Goal: Task Accomplishment & Management: Complete application form

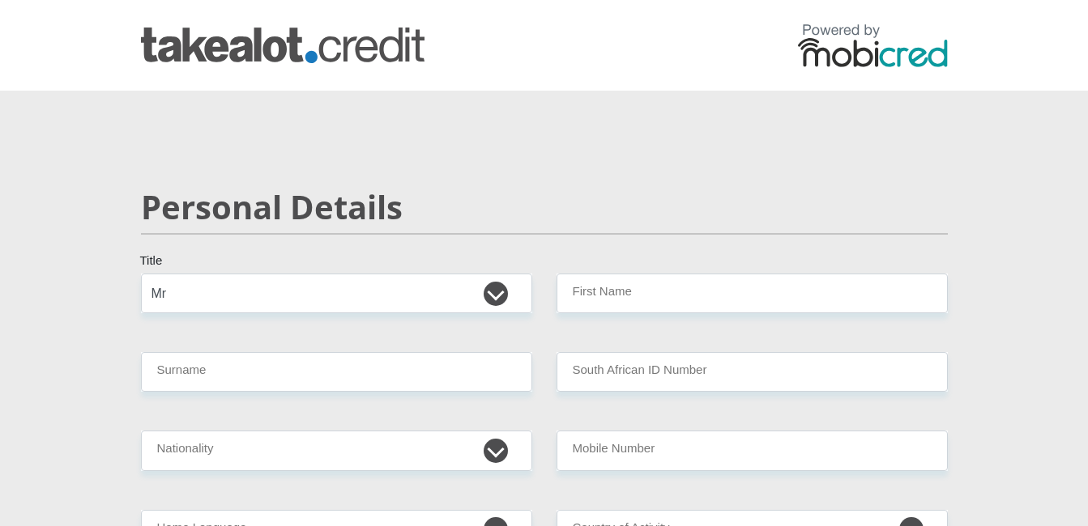
select select "Mr"
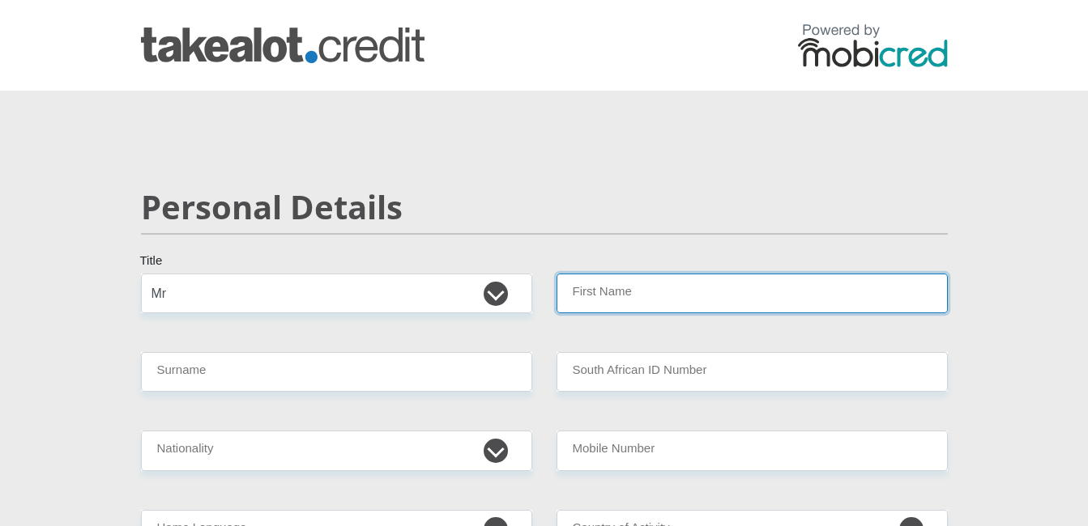
drag, startPoint x: 0, startPoint y: 0, endPoint x: 609, endPoint y: 287, distance: 673.4
click at [609, 287] on input "First Name" at bounding box center [751, 294] width 391 height 40
type input "Taolo"
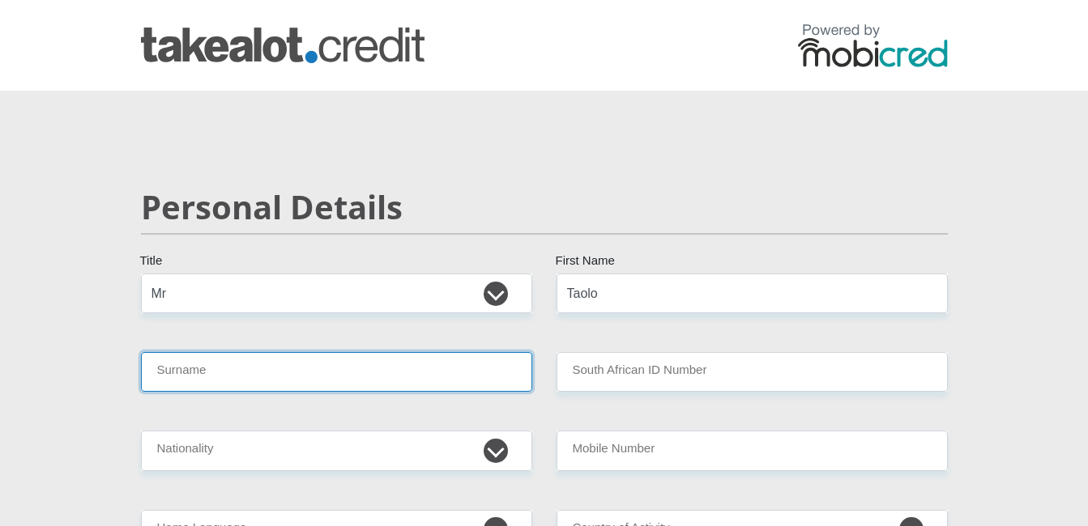
click at [461, 366] on input "Surname" at bounding box center [336, 372] width 391 height 40
type input "Modigedi"
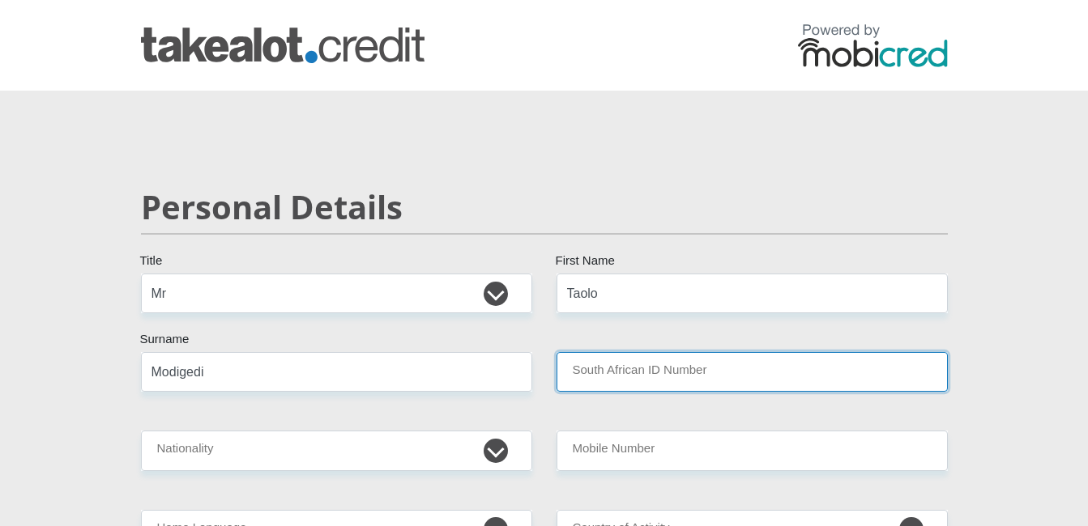
click at [722, 369] on input "South African ID Number" at bounding box center [751, 372] width 391 height 40
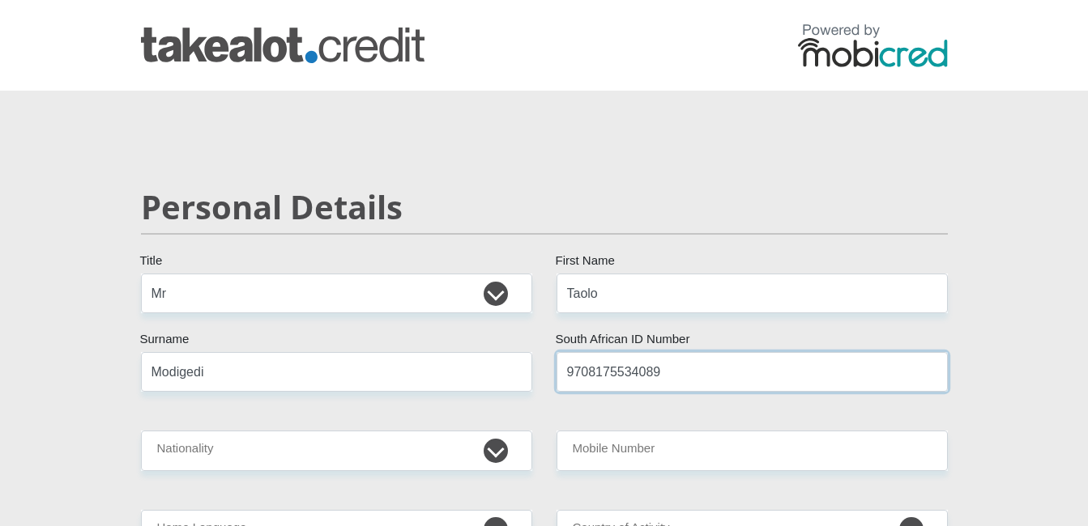
type input "9708175534089"
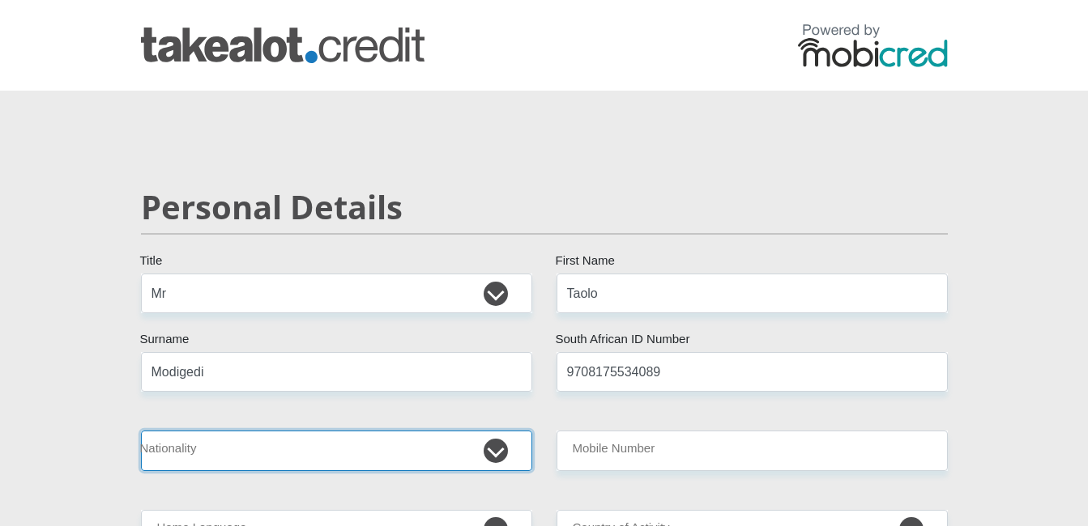
click at [480, 453] on select "[GEOGRAPHIC_DATA] [GEOGRAPHIC_DATA] [GEOGRAPHIC_DATA] [GEOGRAPHIC_DATA] [GEOGRA…" at bounding box center [336, 451] width 391 height 40
select select "ZAF"
click at [141, 431] on select "[GEOGRAPHIC_DATA] [GEOGRAPHIC_DATA] [GEOGRAPHIC_DATA] [GEOGRAPHIC_DATA] [GEOGRA…" at bounding box center [336, 451] width 391 height 40
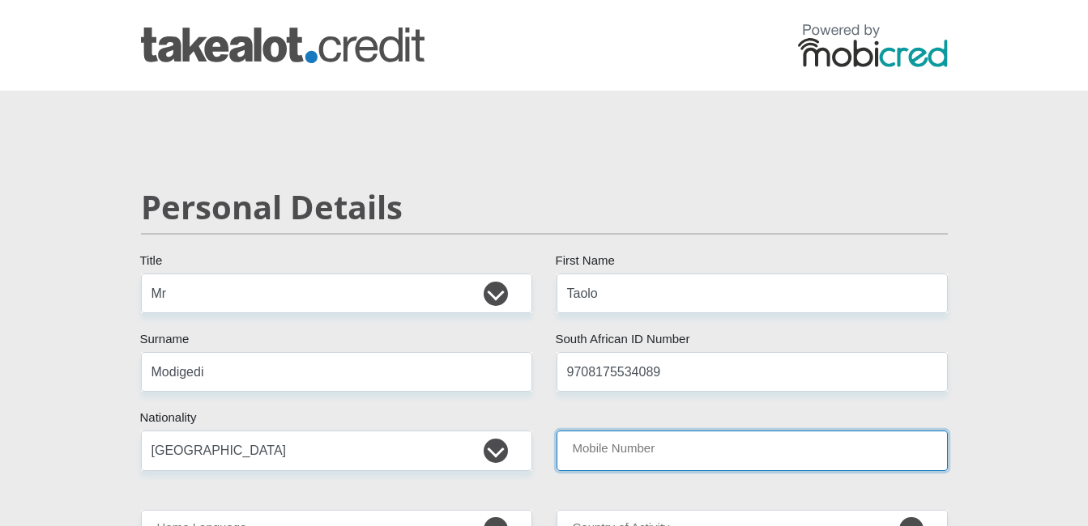
click at [679, 440] on input "Mobile Number" at bounding box center [751, 451] width 391 height 40
type input "0714400689"
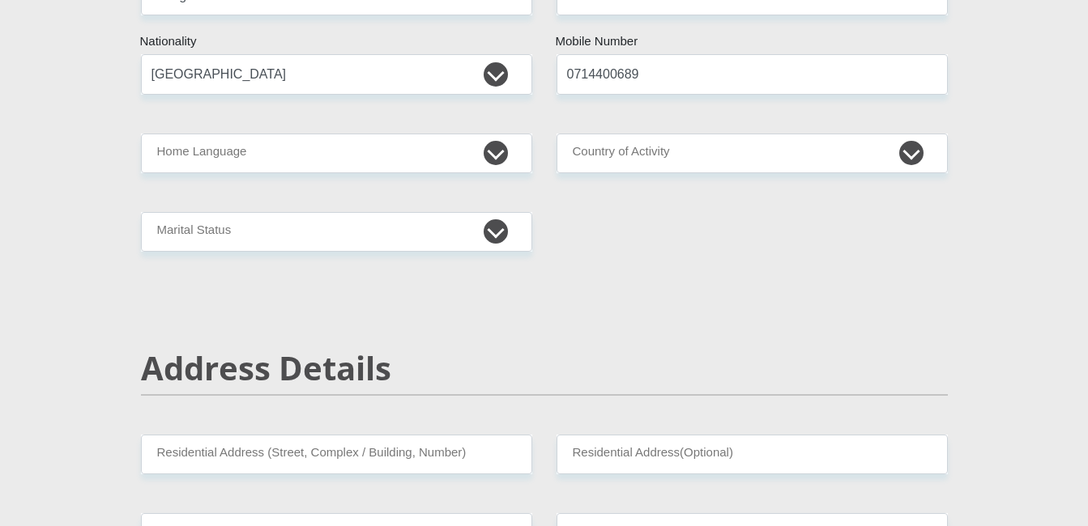
scroll to position [389, 0]
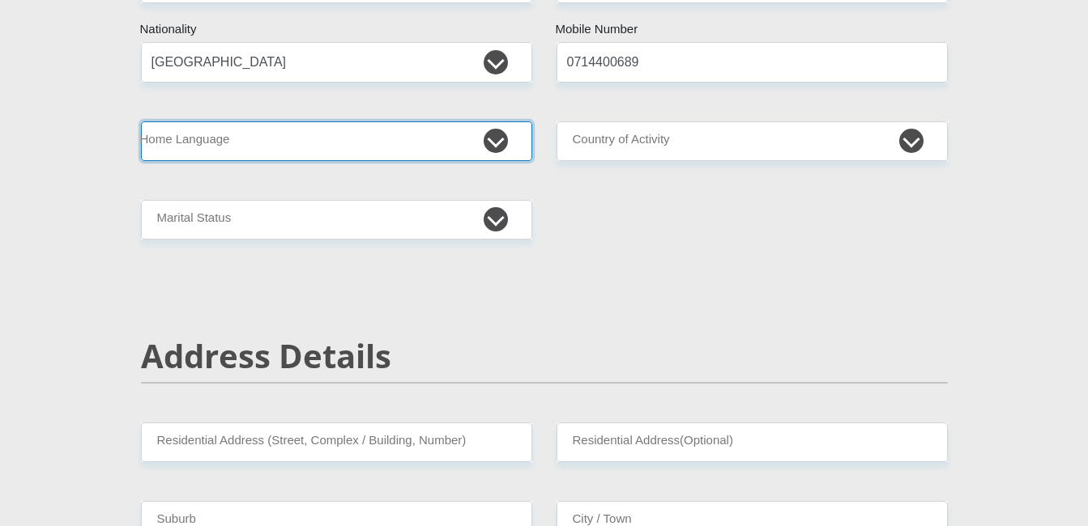
click at [487, 146] on select "Afrikaans English Sepedi South Ndebele Southern Sotho Swati Tsonga Tswana Venda…" at bounding box center [336, 141] width 391 height 40
select select "tsn"
click at [141, 121] on select "Afrikaans English Sepedi South Ndebele Southern Sotho Swati Tsonga Tswana Venda…" at bounding box center [336, 141] width 391 height 40
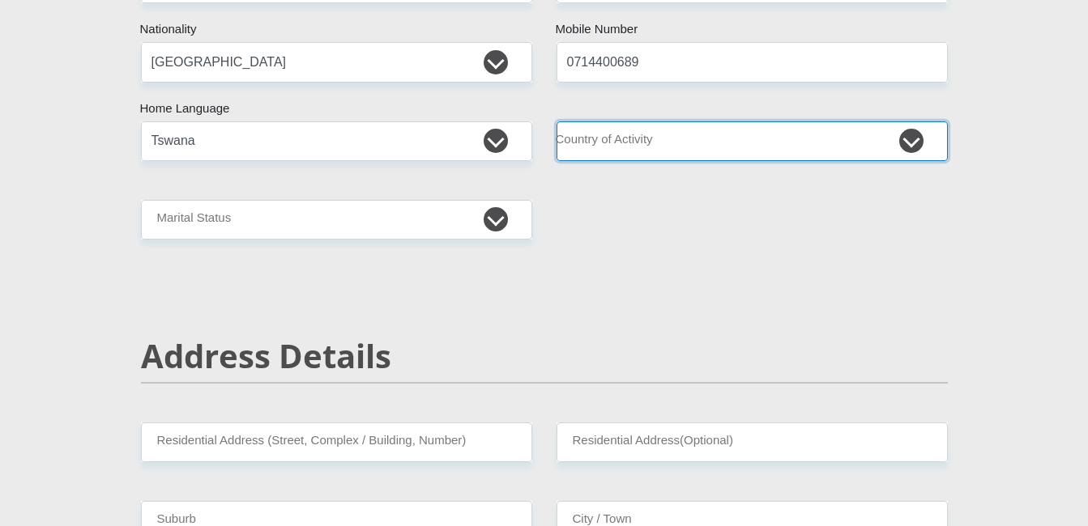
click at [848, 143] on select "[GEOGRAPHIC_DATA] [GEOGRAPHIC_DATA] [GEOGRAPHIC_DATA] [GEOGRAPHIC_DATA] [GEOGRA…" at bounding box center [751, 141] width 391 height 40
select select "ZAF"
click at [556, 121] on select "[GEOGRAPHIC_DATA] [GEOGRAPHIC_DATA] [GEOGRAPHIC_DATA] [GEOGRAPHIC_DATA] [GEOGRA…" at bounding box center [751, 141] width 391 height 40
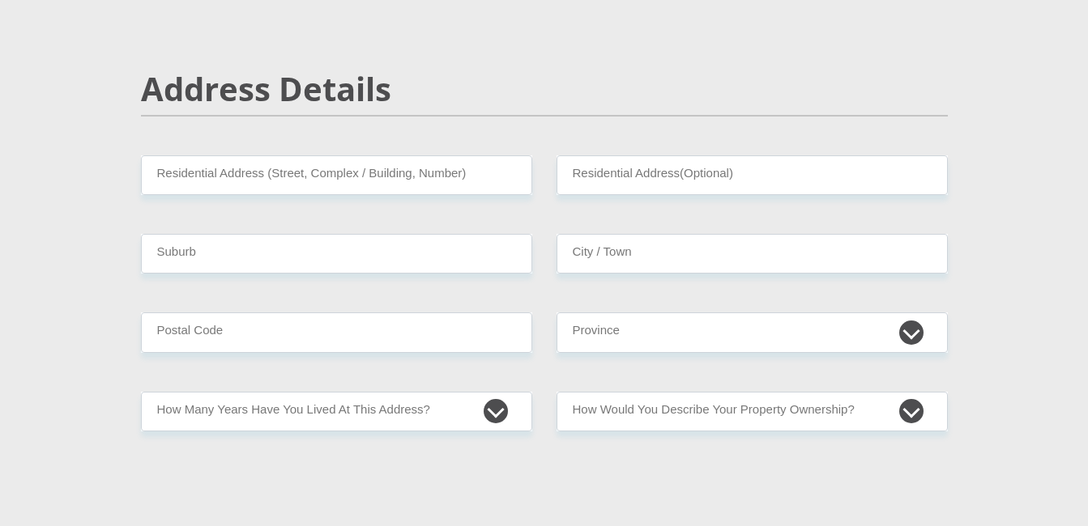
scroll to position [680, 0]
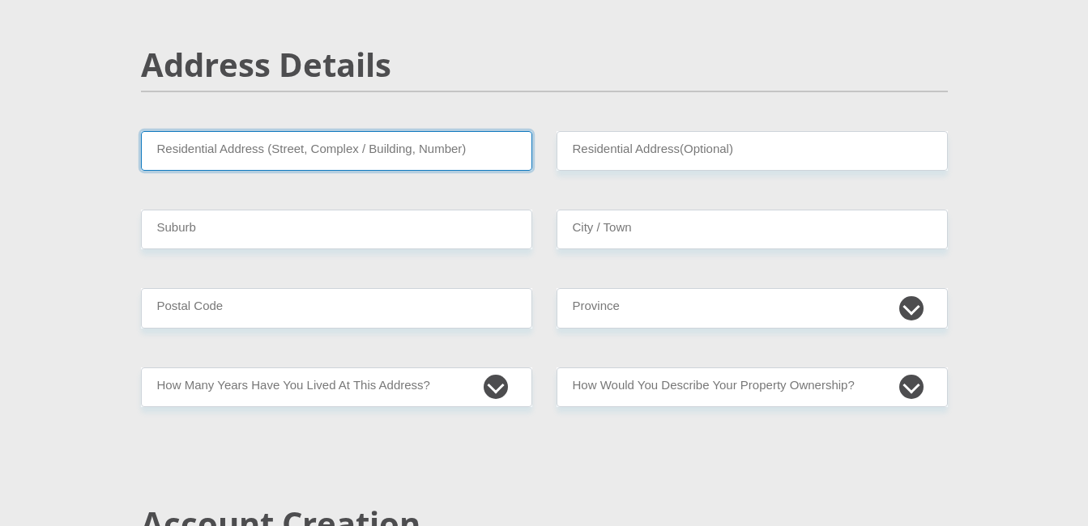
click at [465, 152] on input "Residential Address (Street, Complex / Building, Number)" at bounding box center [336, 151] width 391 height 40
type input "245"
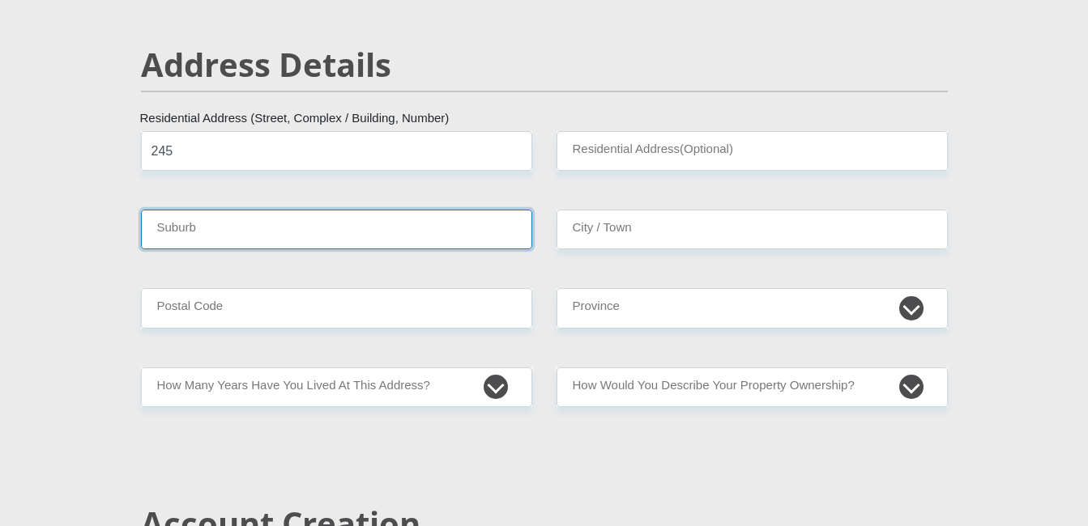
type input "GANYESA"
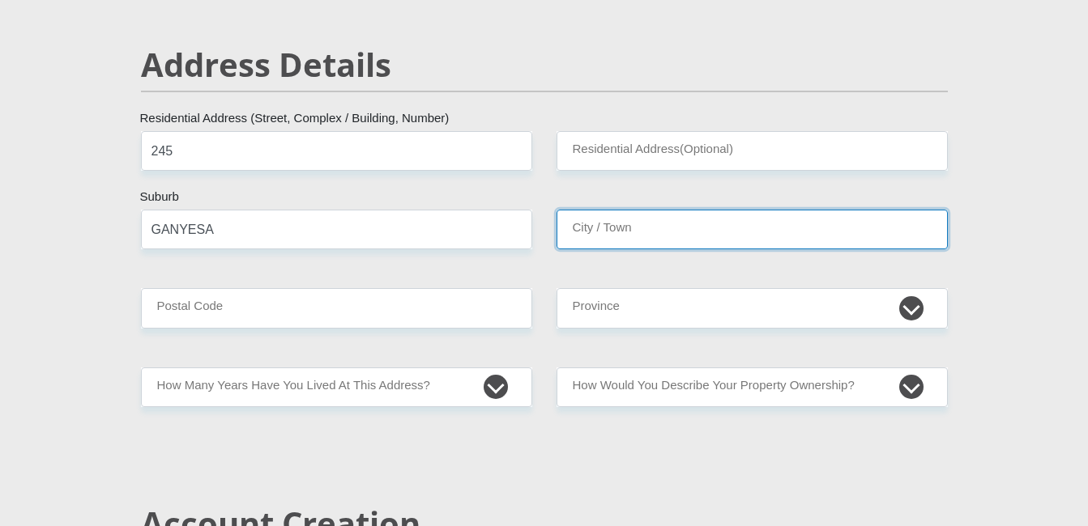
type input "GANYESA"
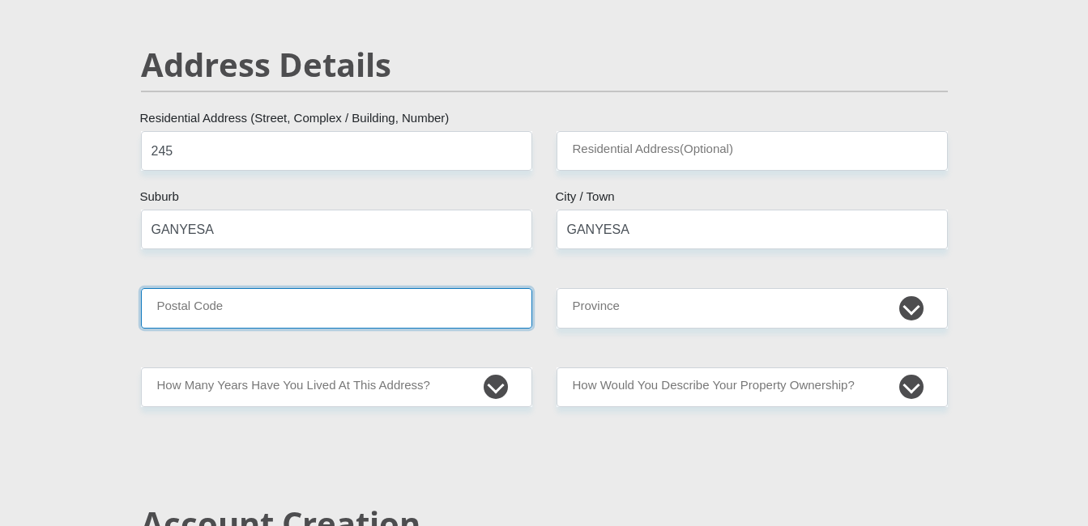
type input "8613"
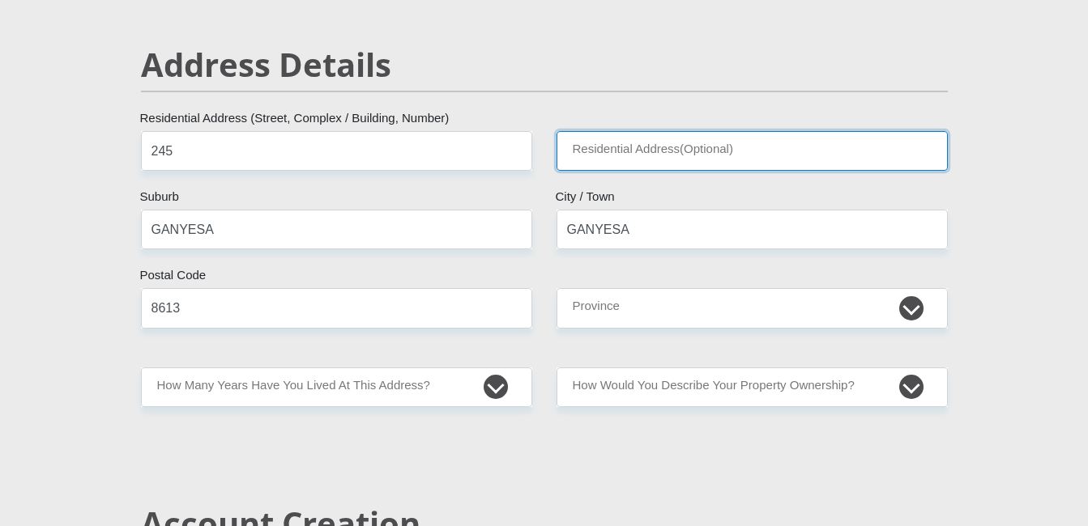
click at [656, 153] on input "Residential Address(Optional)" at bounding box center [751, 151] width 391 height 40
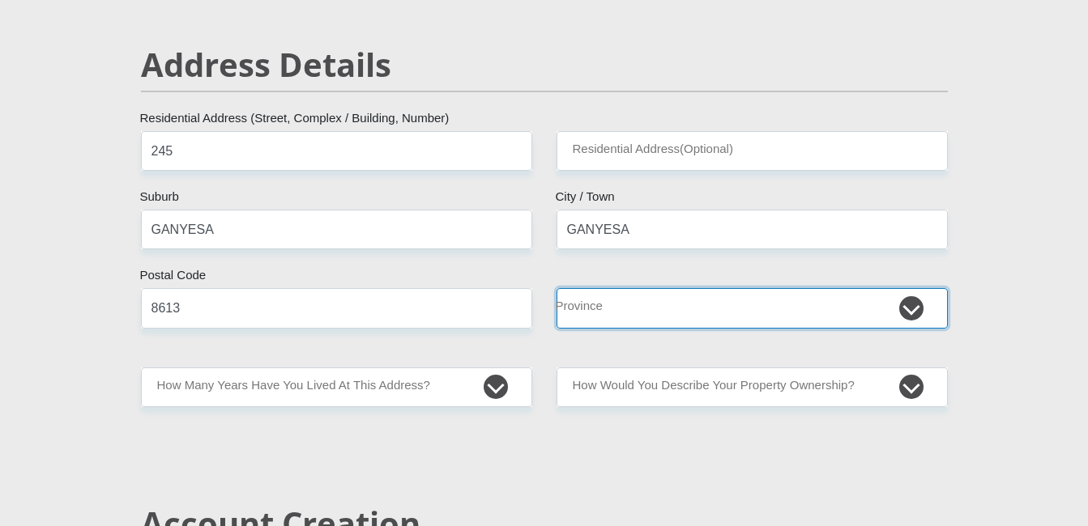
click at [785, 308] on select "Eastern Cape Free State [GEOGRAPHIC_DATA] [GEOGRAPHIC_DATA][DATE] [GEOGRAPHIC_D…" at bounding box center [751, 308] width 391 height 40
select select "[GEOGRAPHIC_DATA]"
click at [556, 288] on select "Eastern Cape Free State [GEOGRAPHIC_DATA] [GEOGRAPHIC_DATA][DATE] [GEOGRAPHIC_D…" at bounding box center [751, 308] width 391 height 40
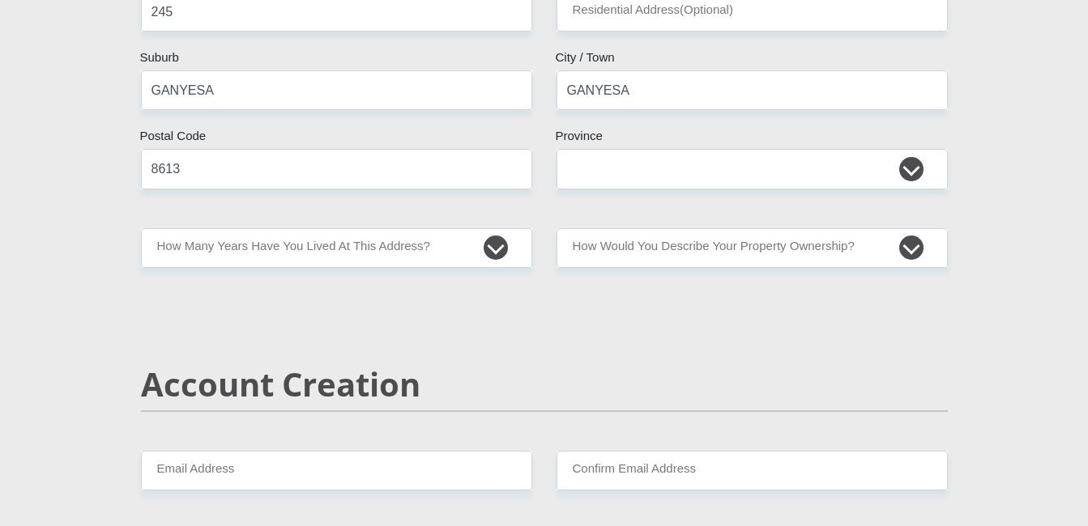
scroll to position [842, 0]
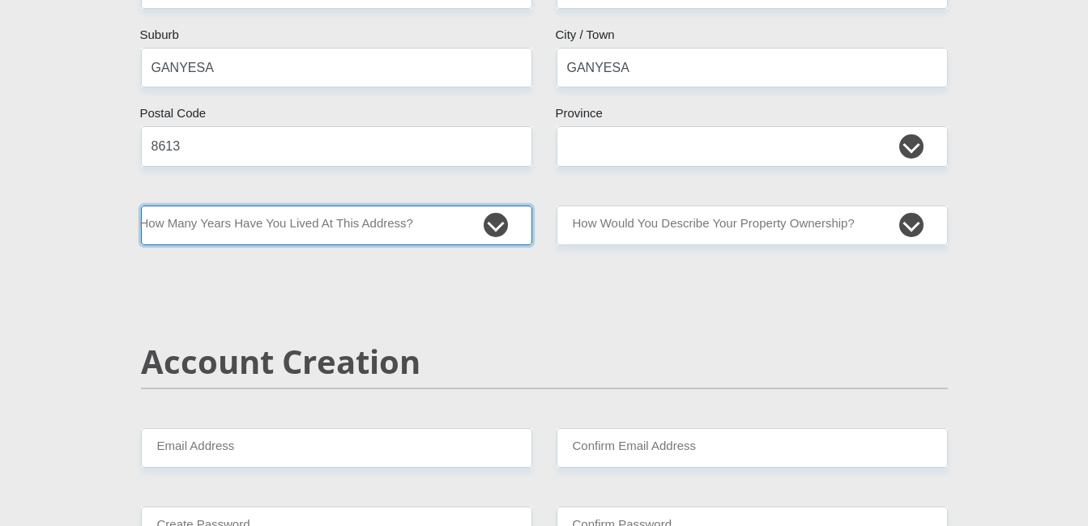
click at [466, 219] on select "less than 1 year 1-3 years 3-5 years 5+ years" at bounding box center [336, 226] width 391 height 40
select select "0"
click at [141, 206] on select "less than 1 year 1-3 years 3-5 years 5+ years" at bounding box center [336, 226] width 391 height 40
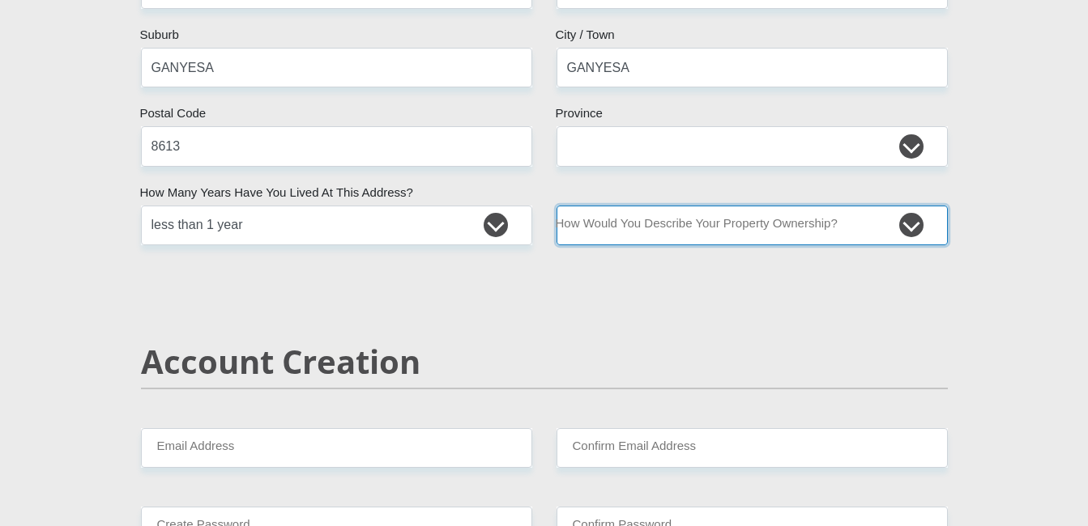
click at [827, 227] on select "Owned Rented Family Owned Company Dwelling" at bounding box center [751, 226] width 391 height 40
select select "Owned"
click at [556, 206] on select "Owned Rented Family Owned Company Dwelling" at bounding box center [751, 226] width 391 height 40
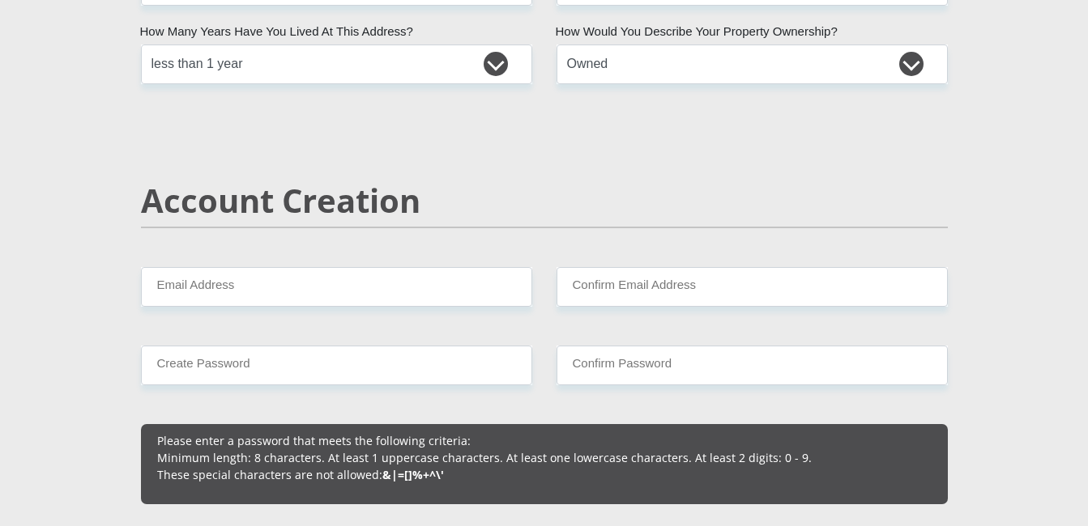
scroll to position [1036, 0]
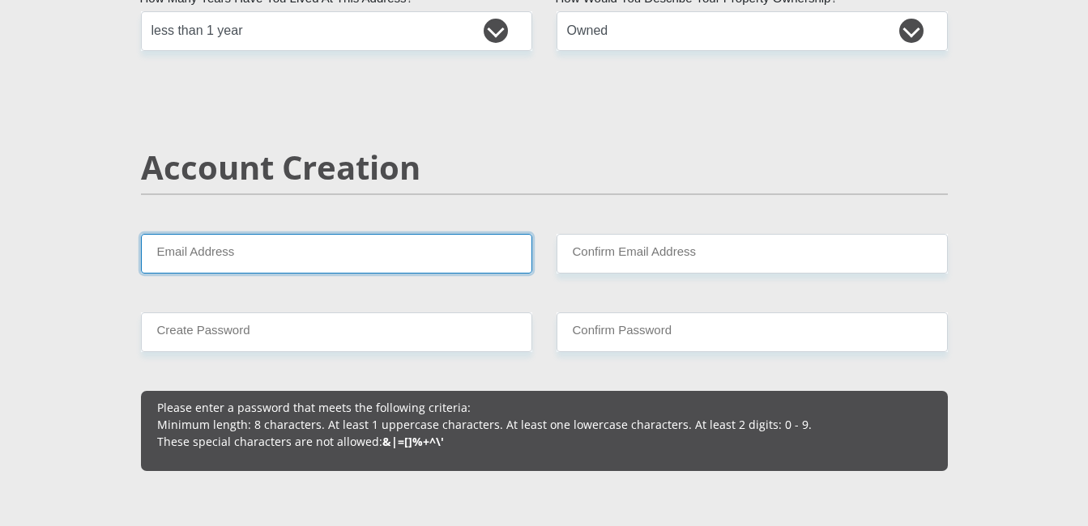
click at [423, 262] on input "Email Address" at bounding box center [336, 254] width 391 height 40
type input "[EMAIL_ADDRESS][DOMAIN_NAME]"
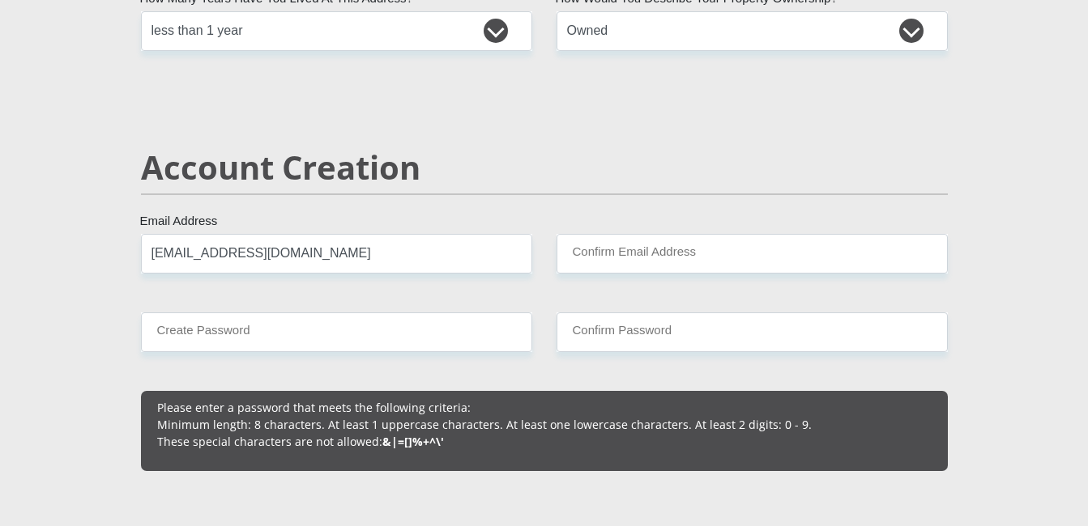
type input "Rockland"
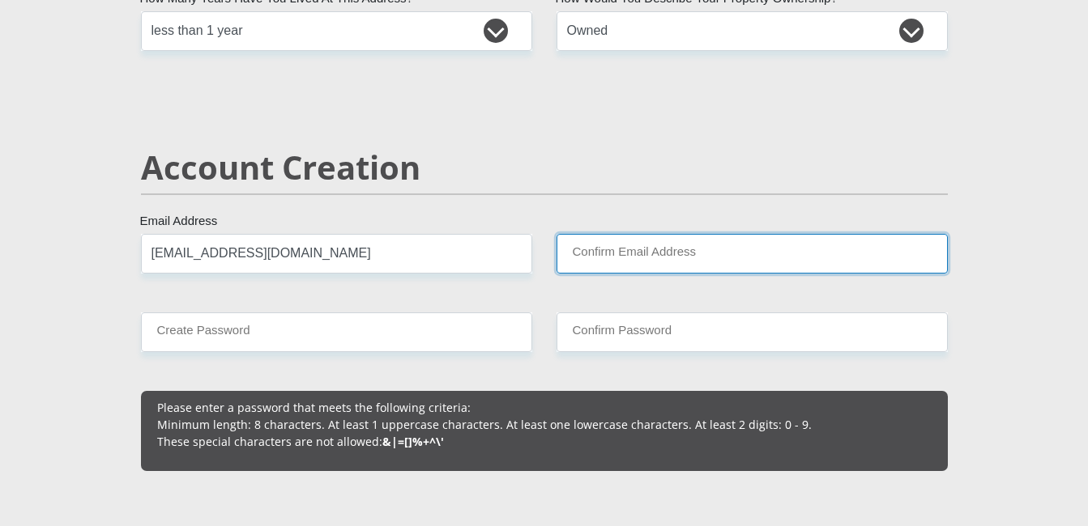
type input "[EMAIL_ADDRESS][DOMAIN_NAME]"
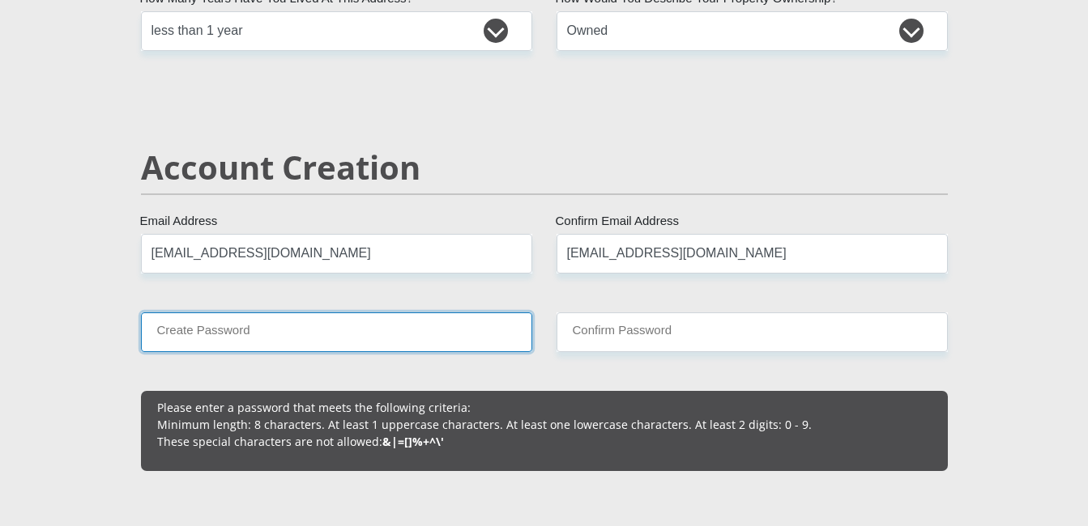
click at [454, 335] on input "Create Password" at bounding box center [336, 333] width 391 height 40
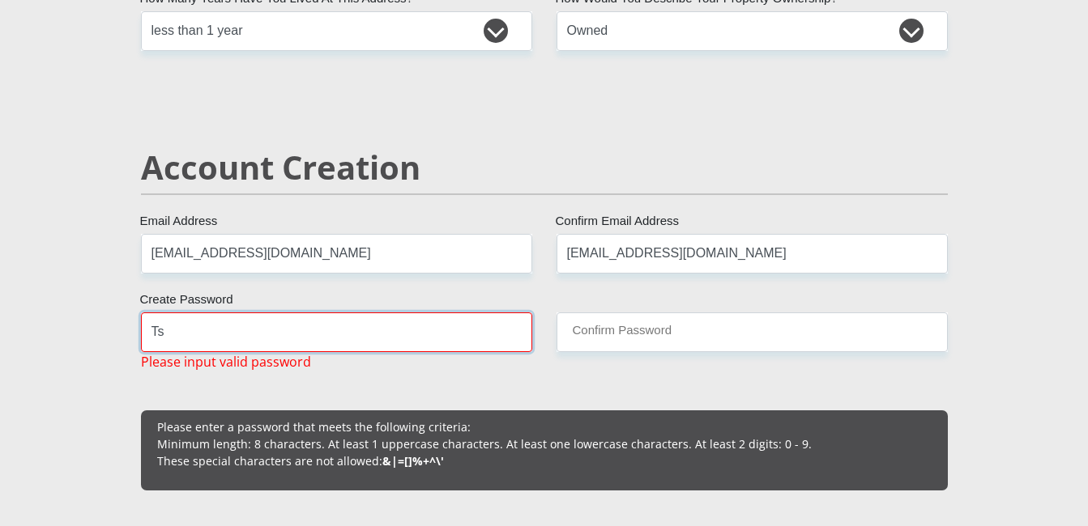
type input "T"
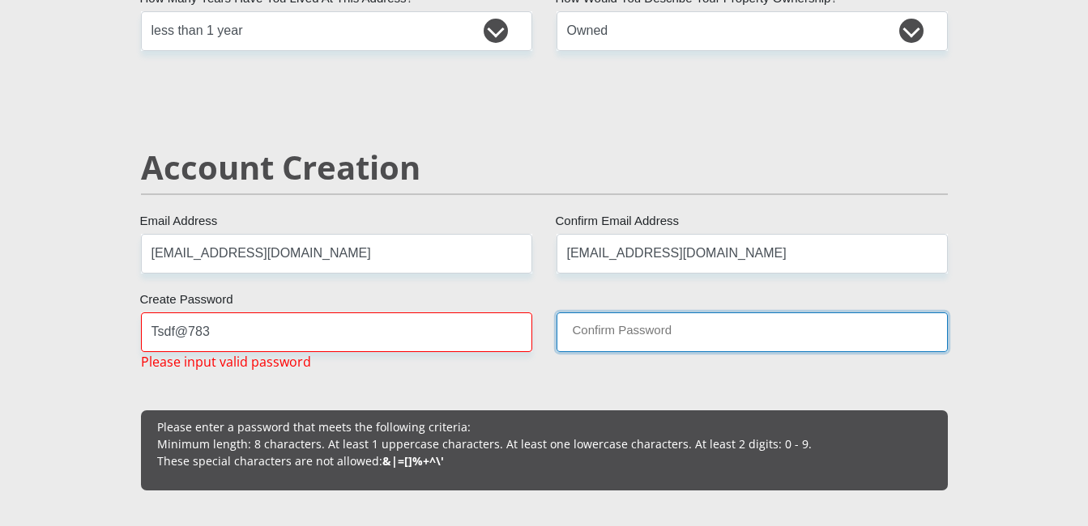
click at [587, 333] on input "Confirm Password" at bounding box center [751, 333] width 391 height 40
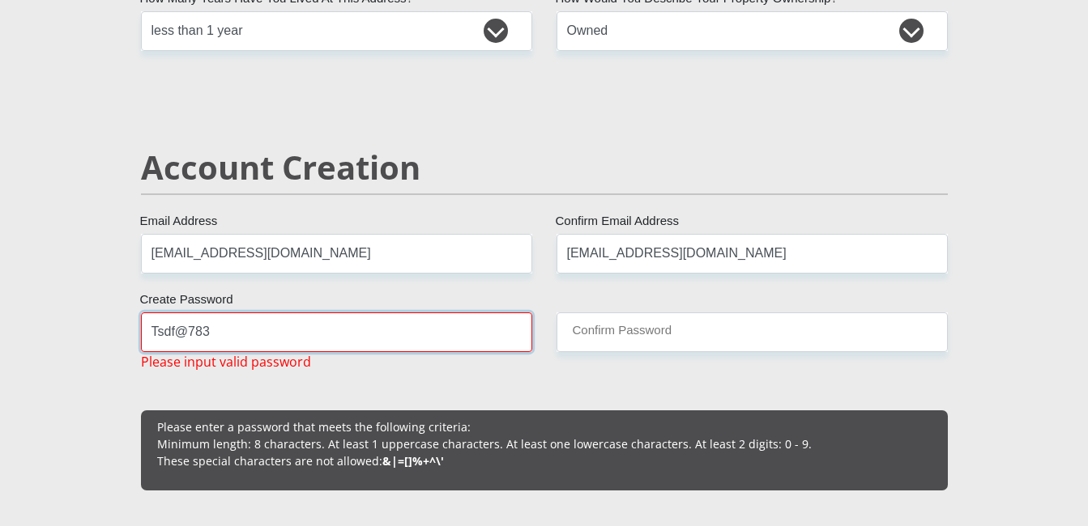
click at [298, 329] on input "Tsdf@783" at bounding box center [336, 333] width 391 height 40
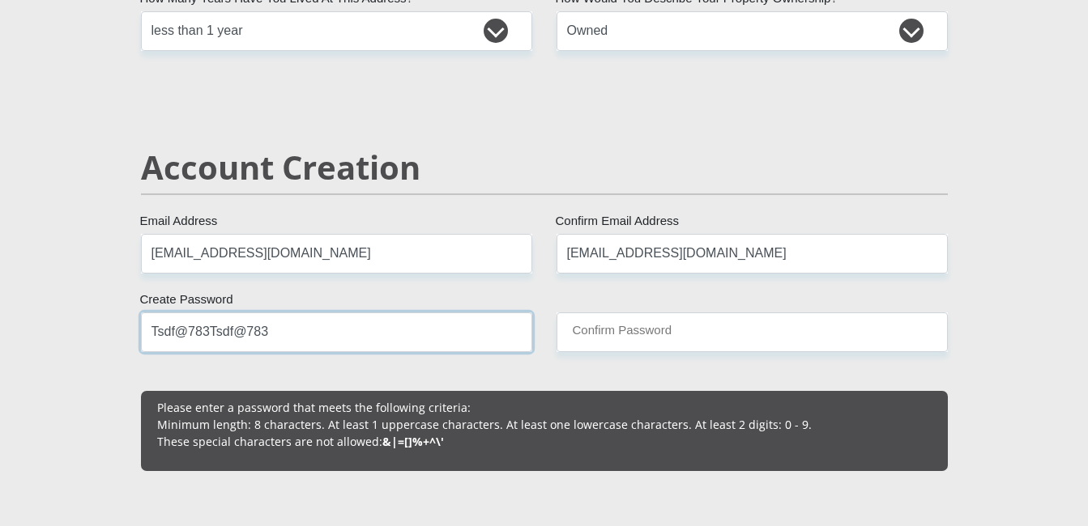
type input "Tsdf@783Tsdf@783"
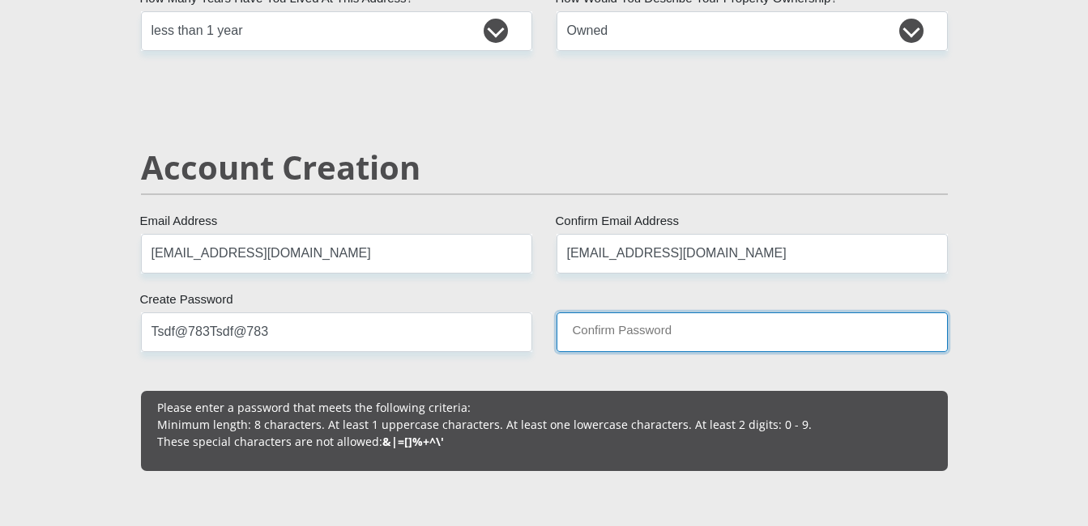
click at [613, 339] on input "Confirm Password" at bounding box center [751, 333] width 391 height 40
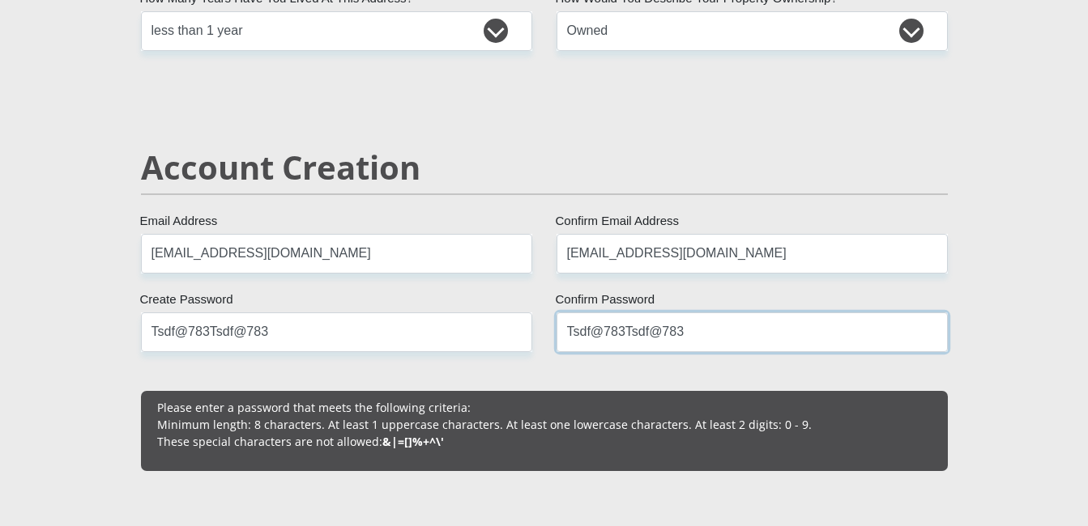
type input "Tsdf@783Tsdf@783"
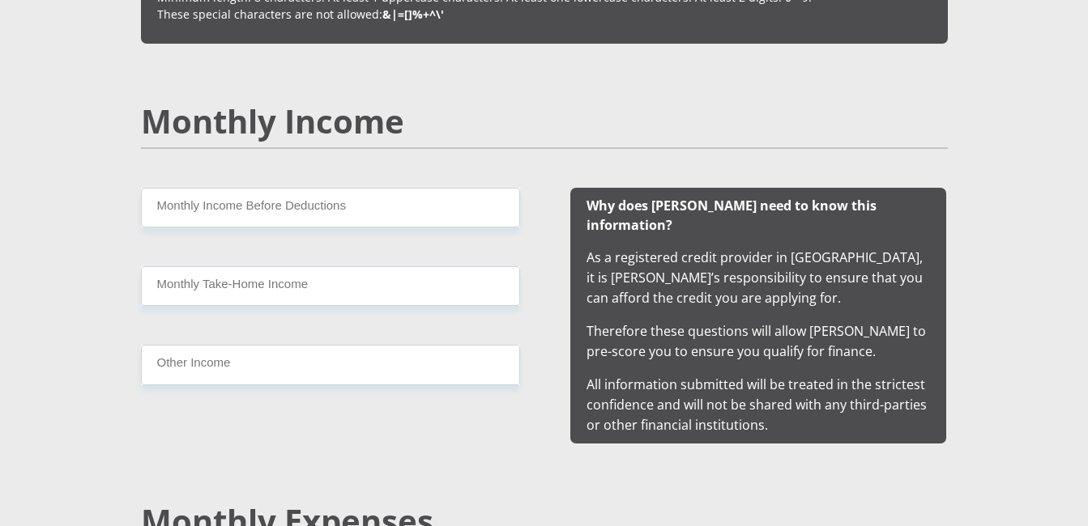
scroll to position [1490, 0]
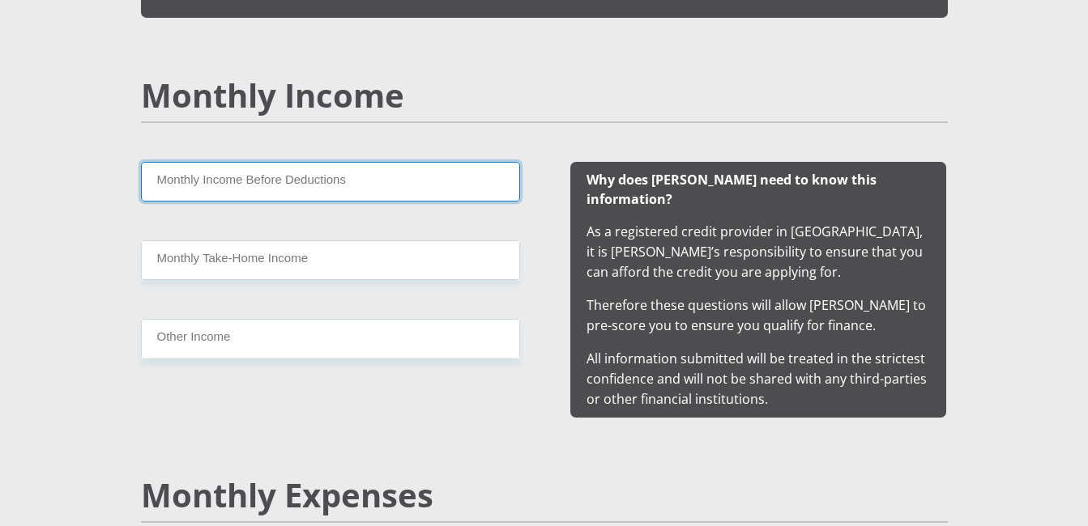
click at [235, 184] on input "Monthly Income Before Deductions" at bounding box center [330, 182] width 379 height 40
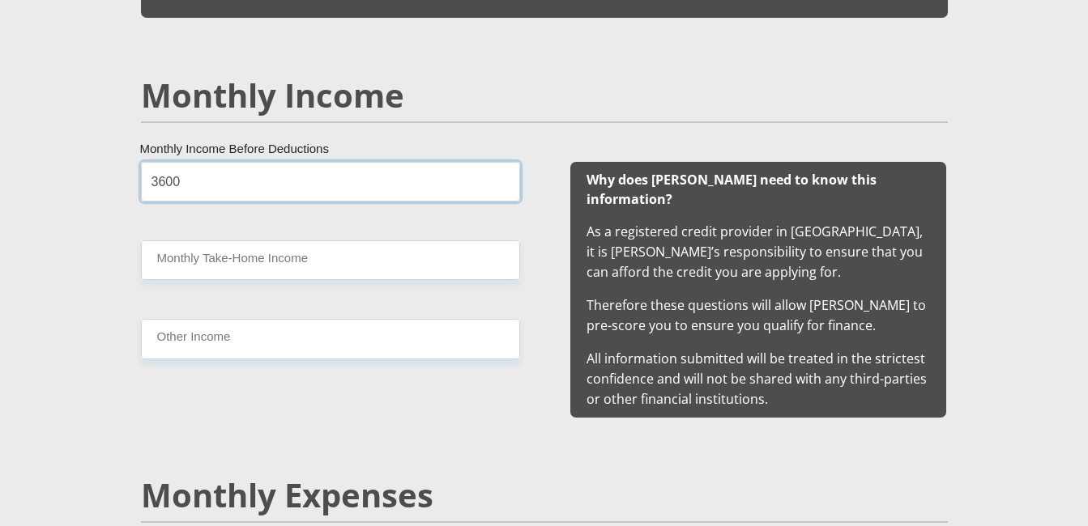
type input "3600"
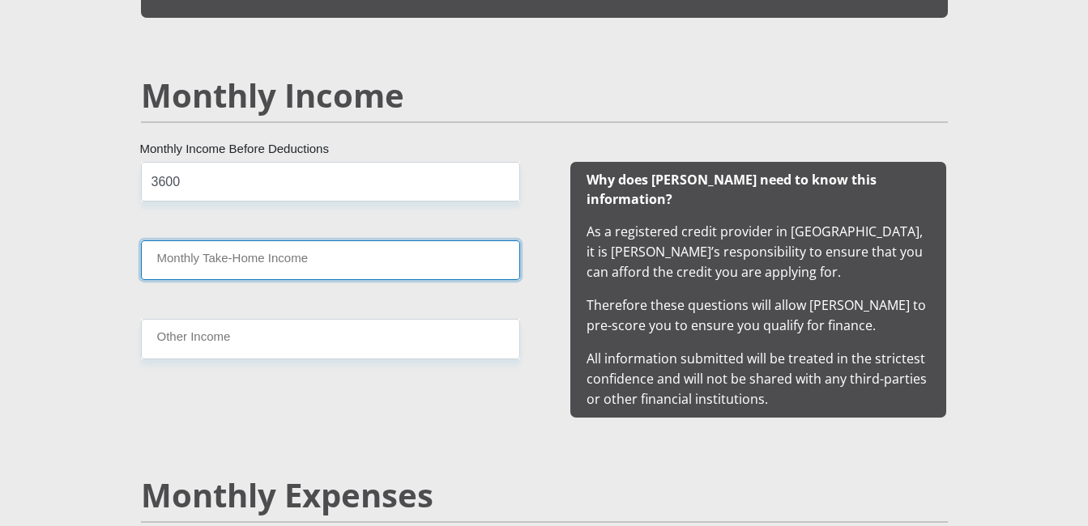
click at [245, 263] on input "Monthly Take-Home Income" at bounding box center [330, 260] width 379 height 40
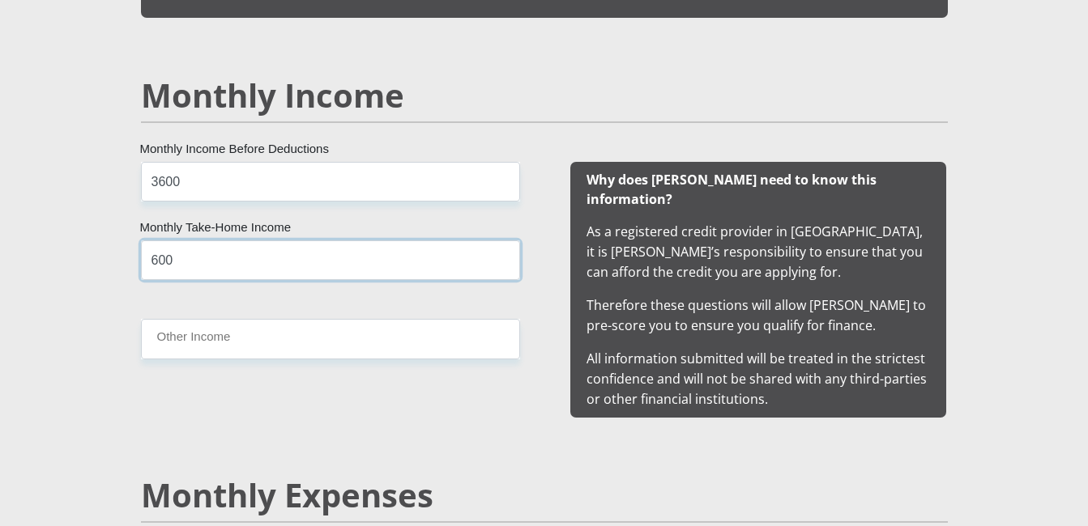
type input "600"
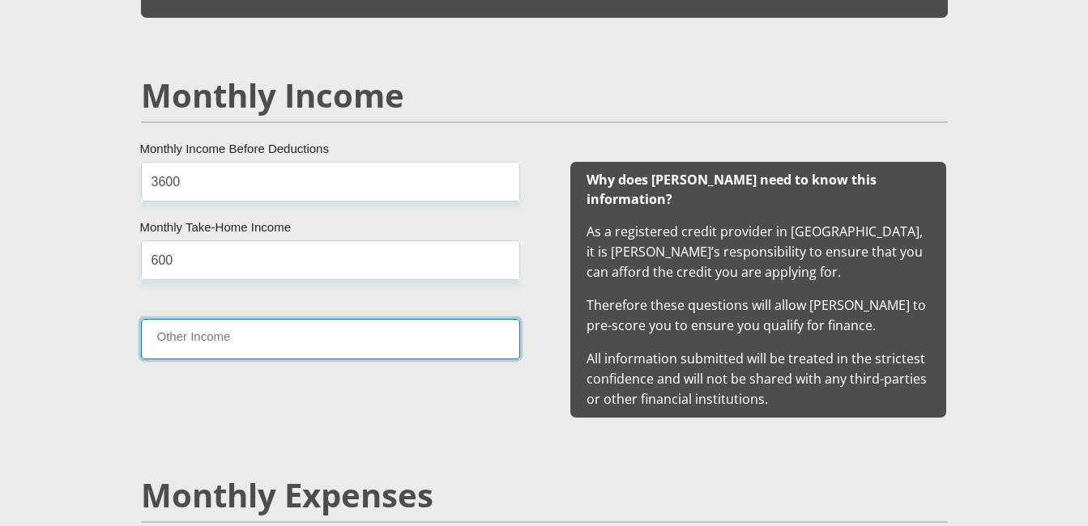
click at [275, 349] on input "Other Income" at bounding box center [330, 339] width 379 height 40
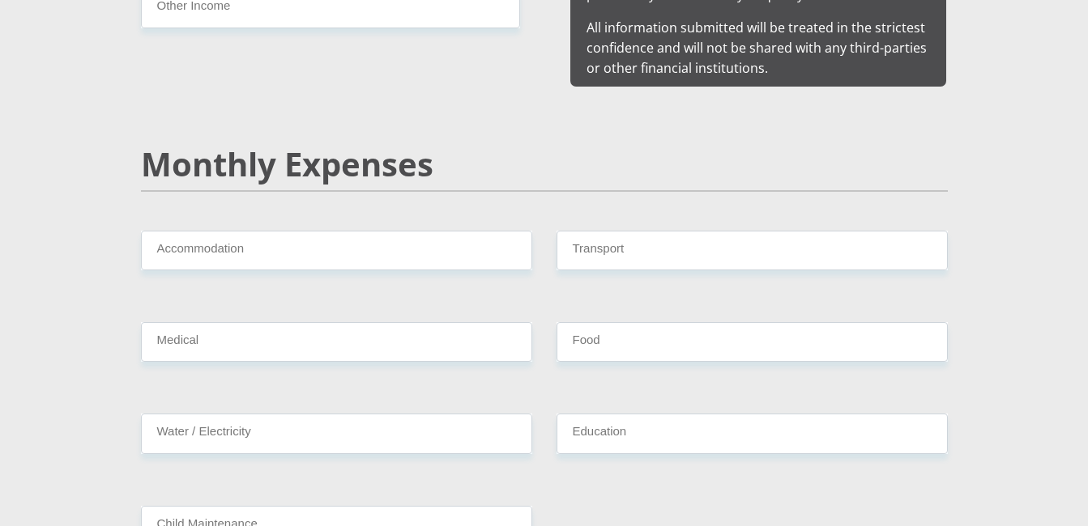
scroll to position [1846, 0]
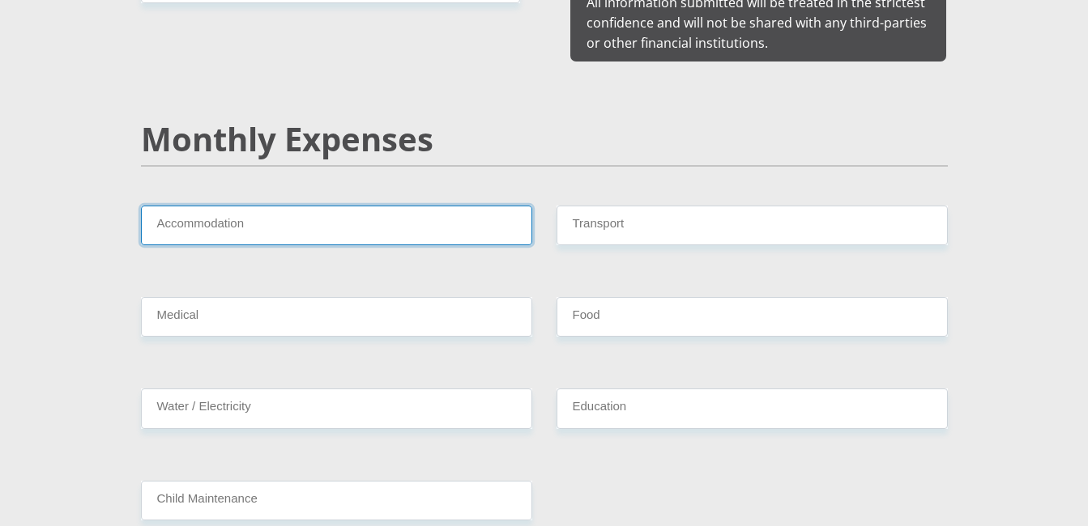
click at [477, 206] on input "Accommodation" at bounding box center [336, 226] width 391 height 40
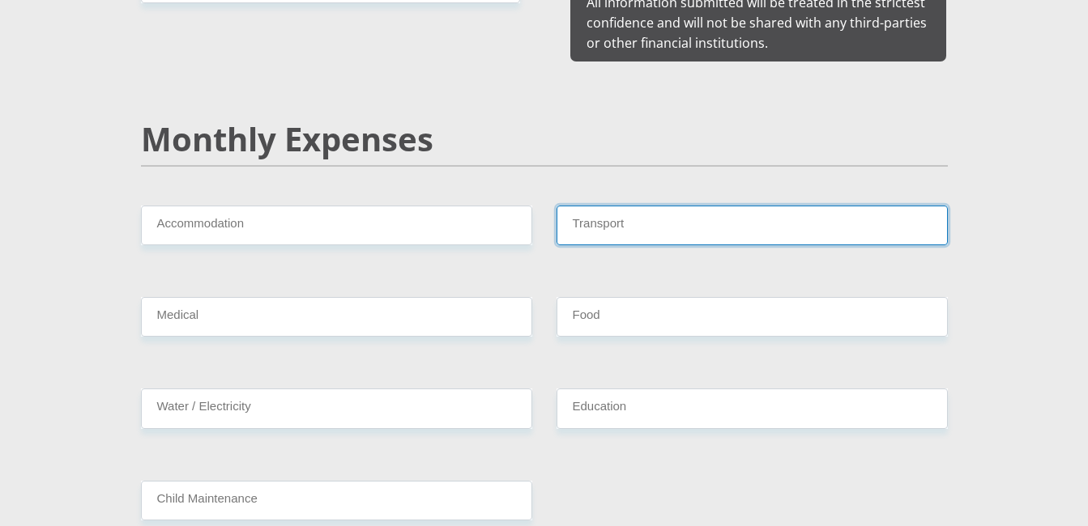
click at [595, 212] on input "Transport" at bounding box center [751, 226] width 391 height 40
type input "300"
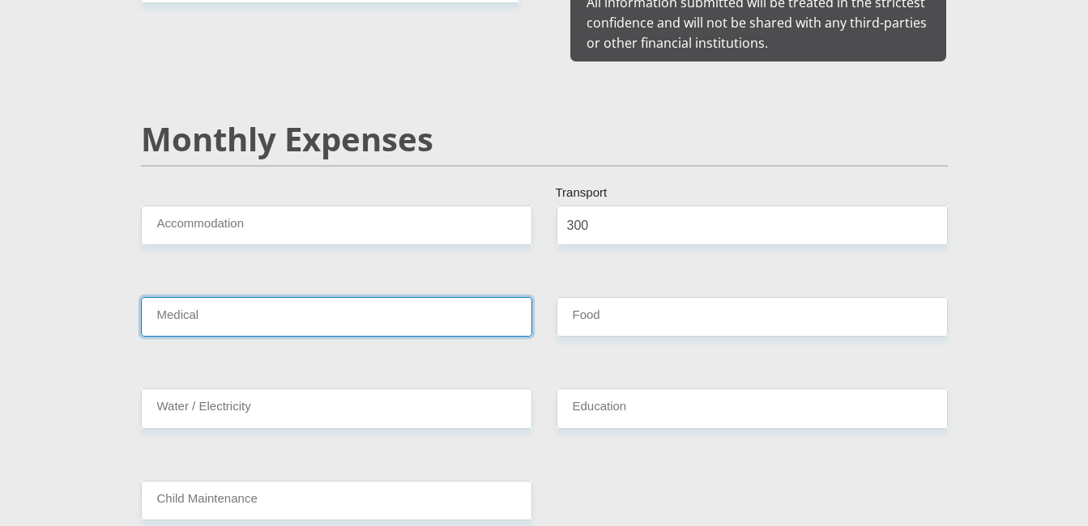
click at [348, 300] on input "Medical" at bounding box center [336, 317] width 391 height 40
type input "150"
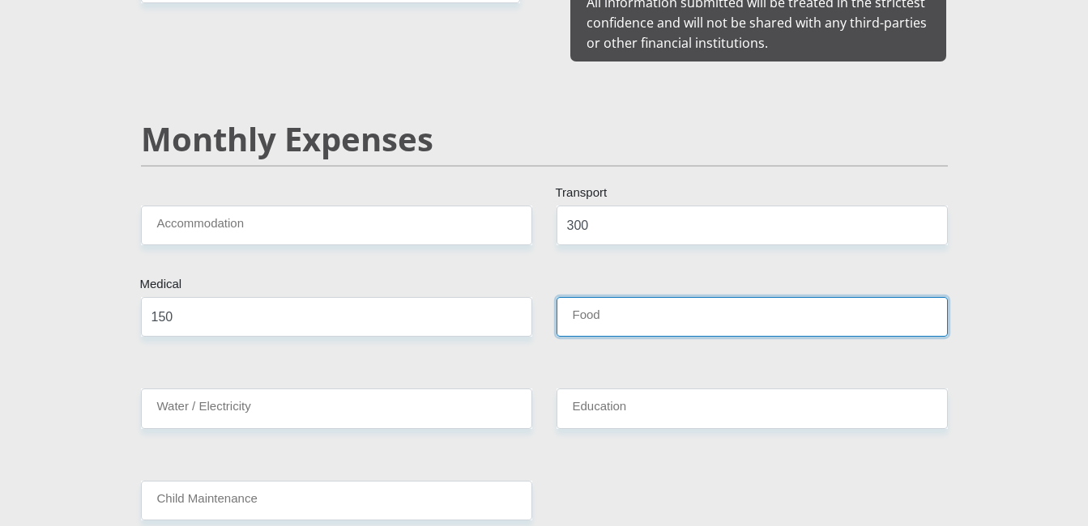
click at [616, 297] on input "Food" at bounding box center [751, 317] width 391 height 40
type input "700"
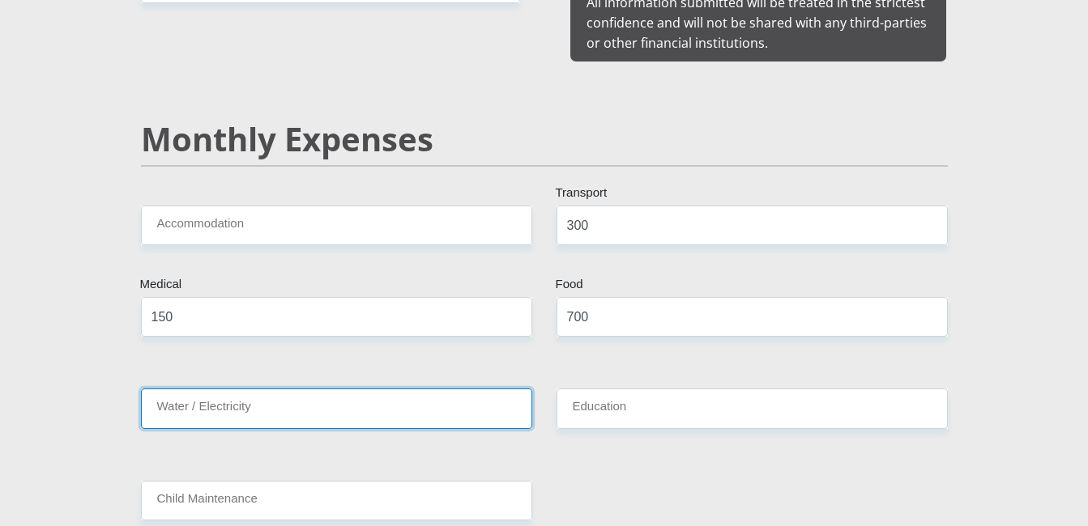
click at [321, 403] on input "Water / Electricity" at bounding box center [336, 409] width 391 height 40
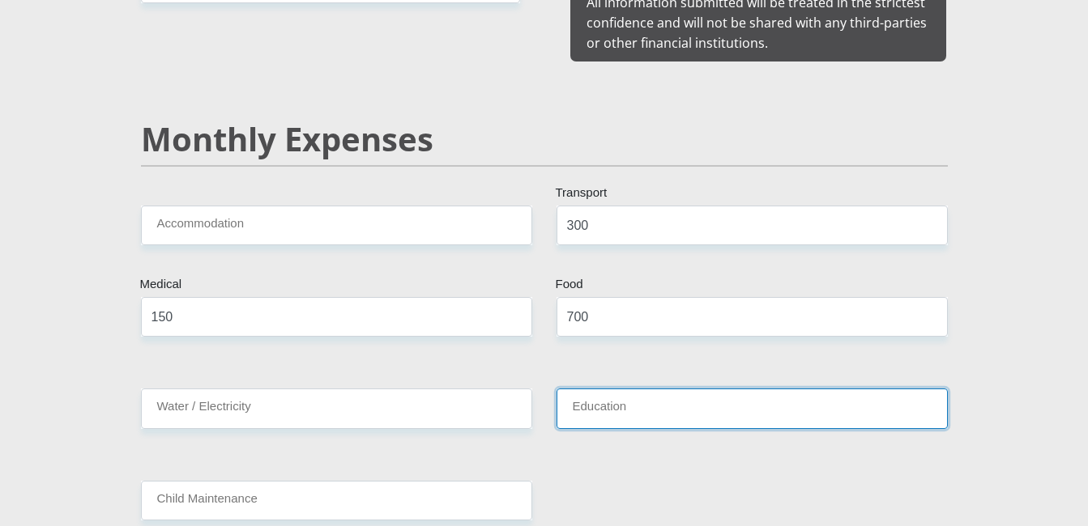
click at [628, 389] on input "Education" at bounding box center [751, 409] width 391 height 40
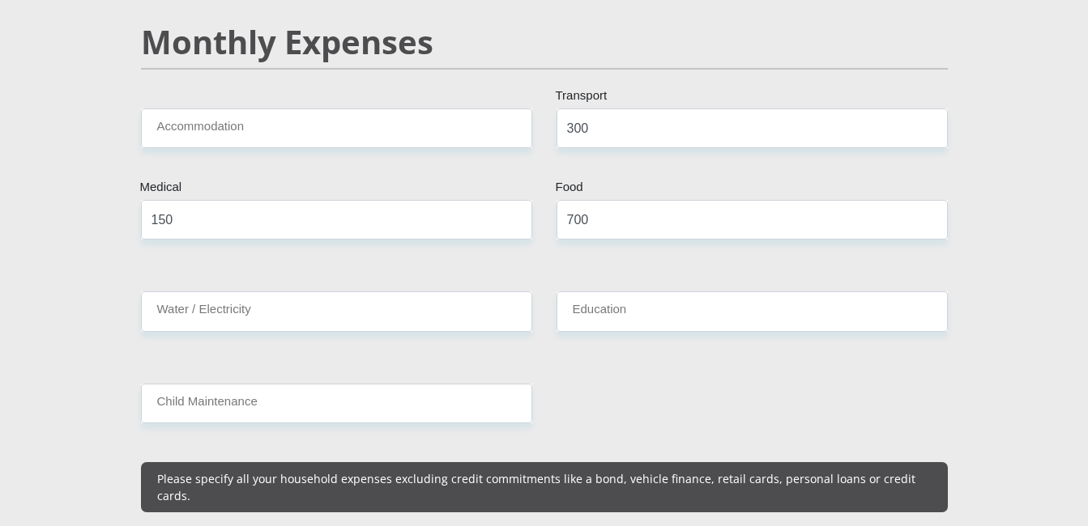
scroll to position [1976, 0]
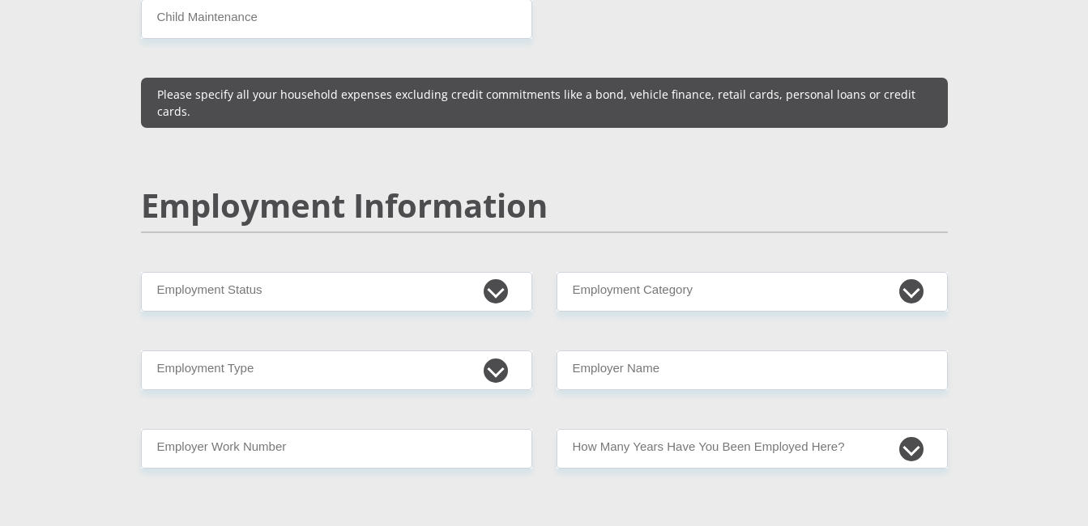
scroll to position [2332, 0]
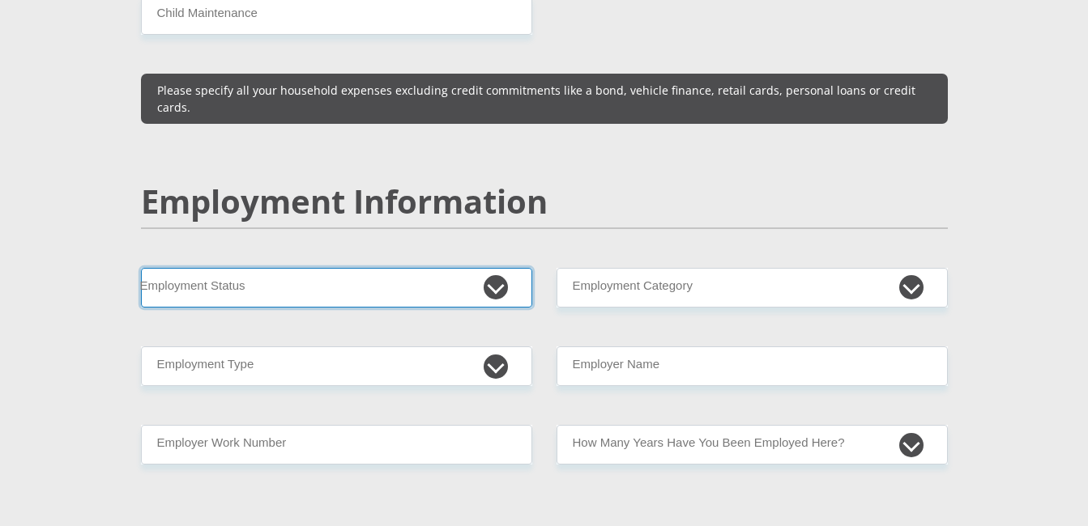
click at [475, 268] on select "Permanent/Full-time Part-time/Casual [DEMOGRAPHIC_DATA] Worker Self-Employed Ho…" at bounding box center [336, 288] width 391 height 40
select select "10"
click at [141, 268] on select "Permanent/Full-time Part-time/Casual [DEMOGRAPHIC_DATA] Worker Self-Employed Ho…" at bounding box center [336, 288] width 391 height 40
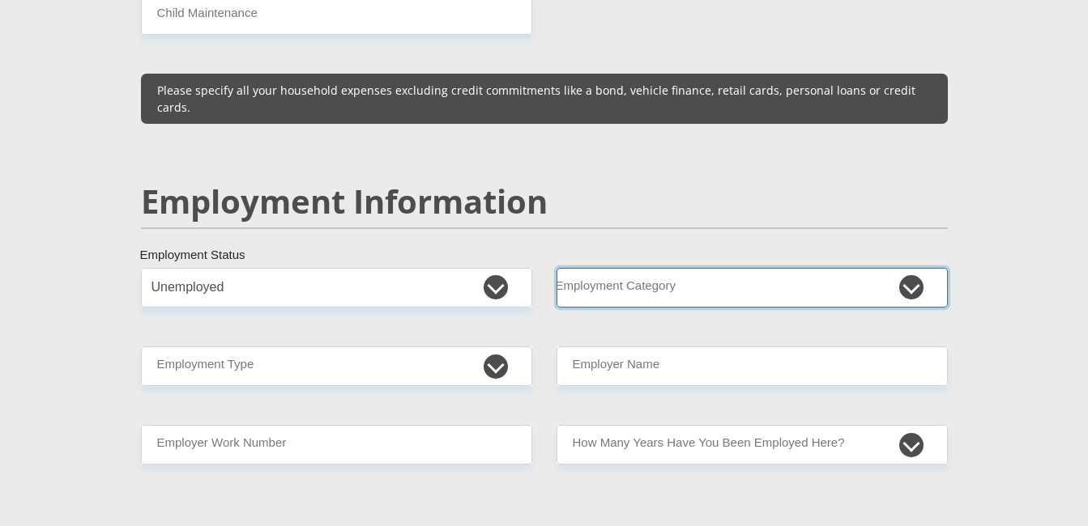
click at [617, 268] on select "AGRICULTURE ALCOHOL & TOBACCO CONSTRUCTION MATERIALS METALLURGY EQUIPMENT FOR R…" at bounding box center [751, 288] width 391 height 40
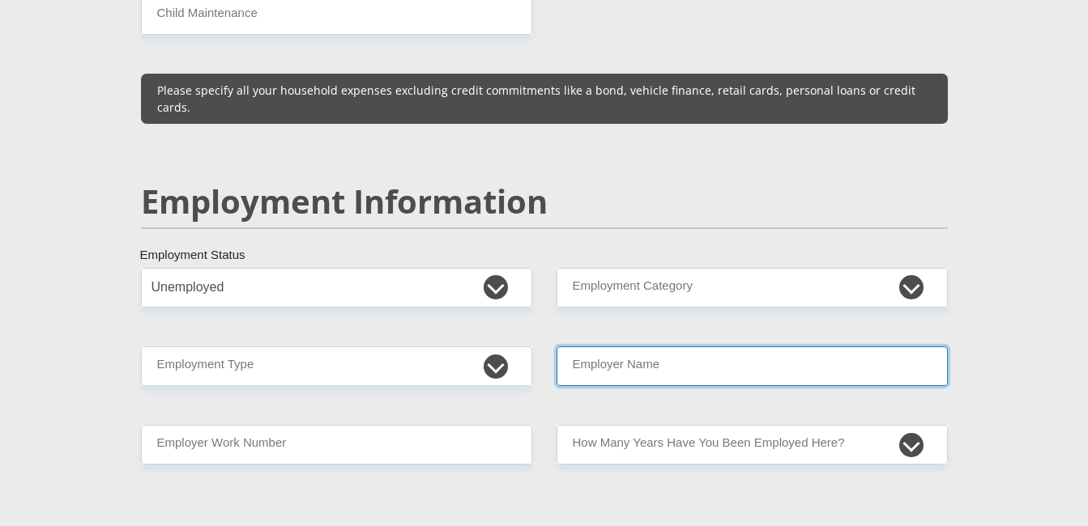
click at [678, 347] on input "Employer Name" at bounding box center [751, 367] width 391 height 40
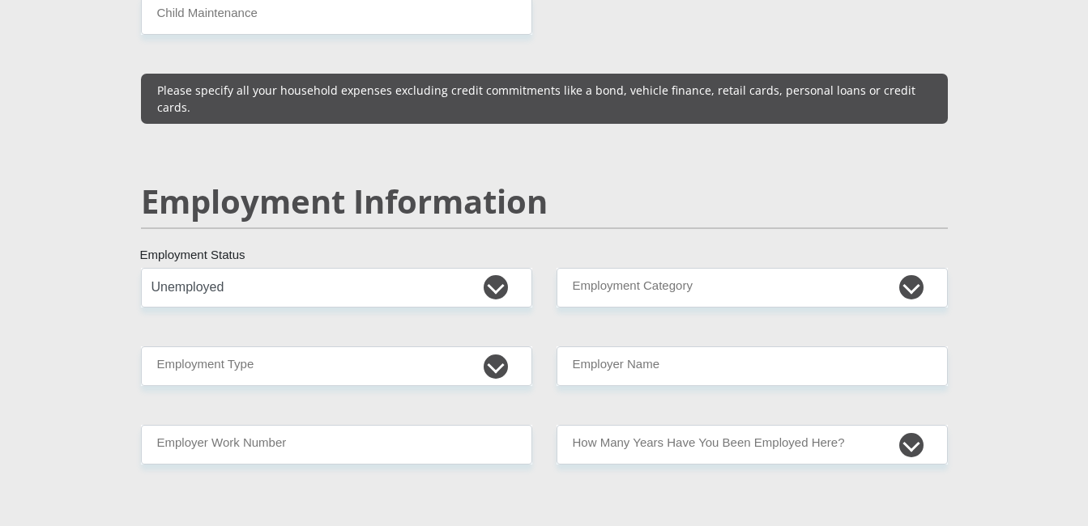
click at [925, 279] on div "Mr Ms Mrs Dr [PERSON_NAME] Title Taolo First Name Modigedi Surname 970817553408…" at bounding box center [544, 251] width 831 height 4619
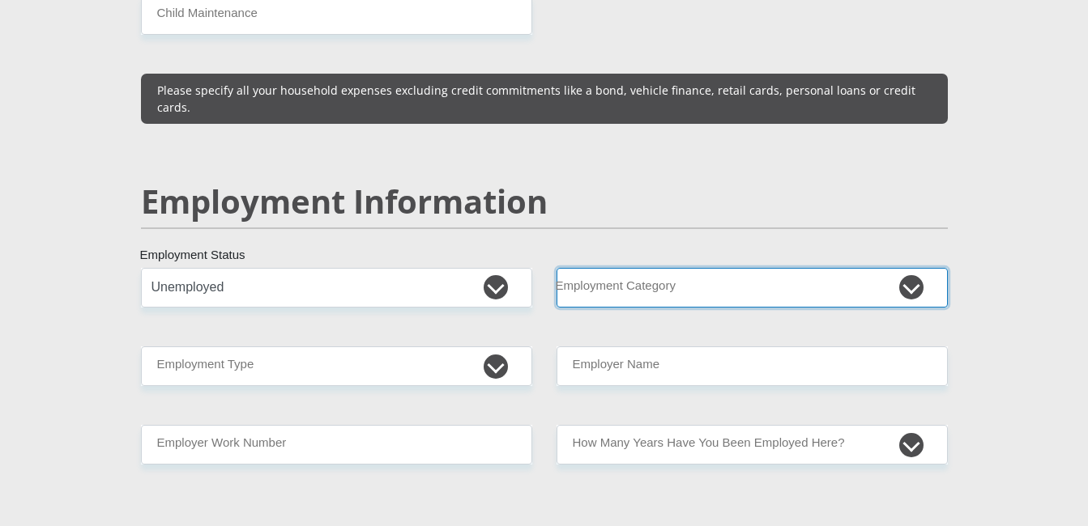
click at [766, 268] on select "AGRICULTURE ALCOHOL & TOBACCO CONSTRUCTION MATERIALS METALLURGY EQUIPMENT FOR R…" at bounding box center [751, 288] width 391 height 40
select select "18"
click at [556, 268] on select "AGRICULTURE ALCOHOL & TOBACCO CONSTRUCTION MATERIALS METALLURGY EQUIPMENT FOR R…" at bounding box center [751, 288] width 391 height 40
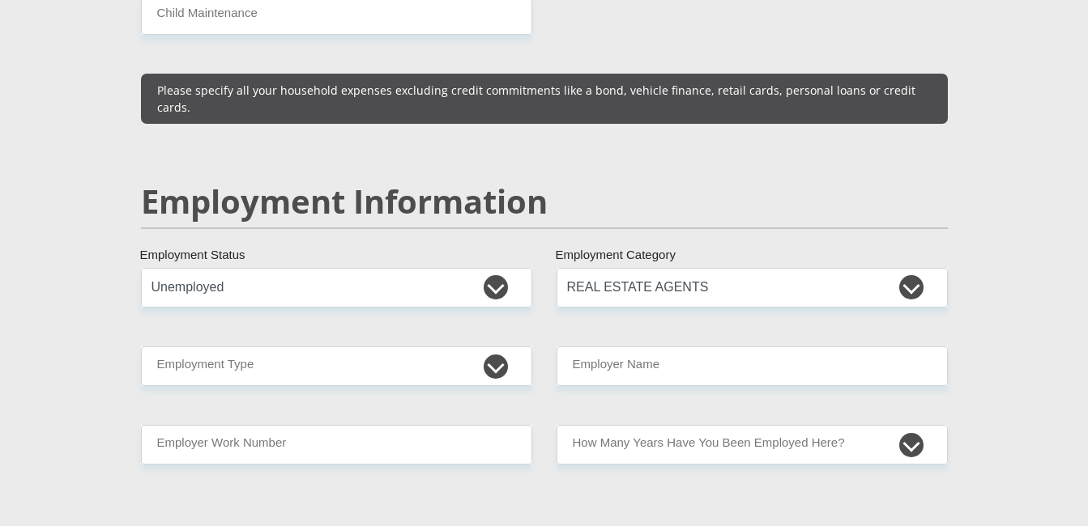
click at [875, 182] on h2 "Employment Information" at bounding box center [544, 201] width 807 height 39
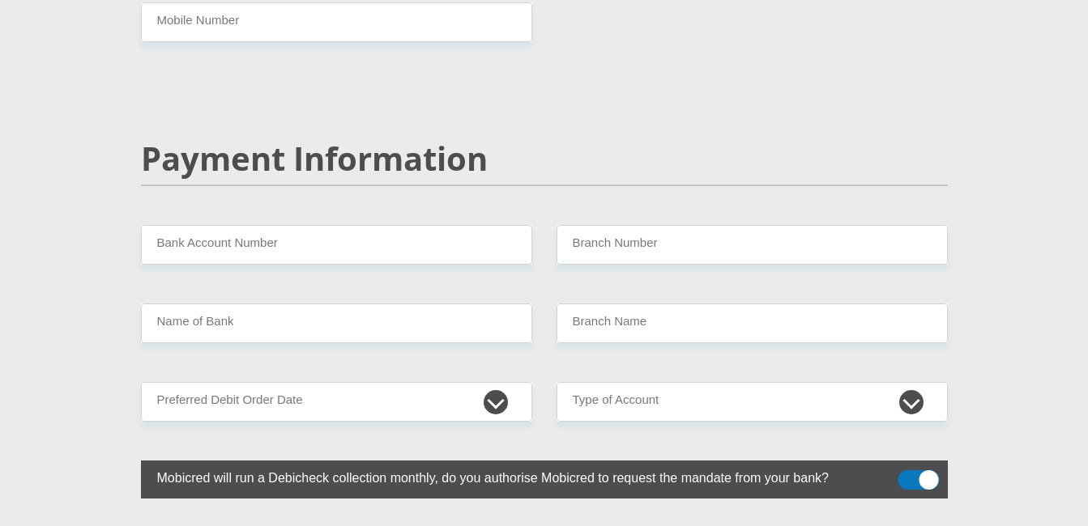
scroll to position [3077, 0]
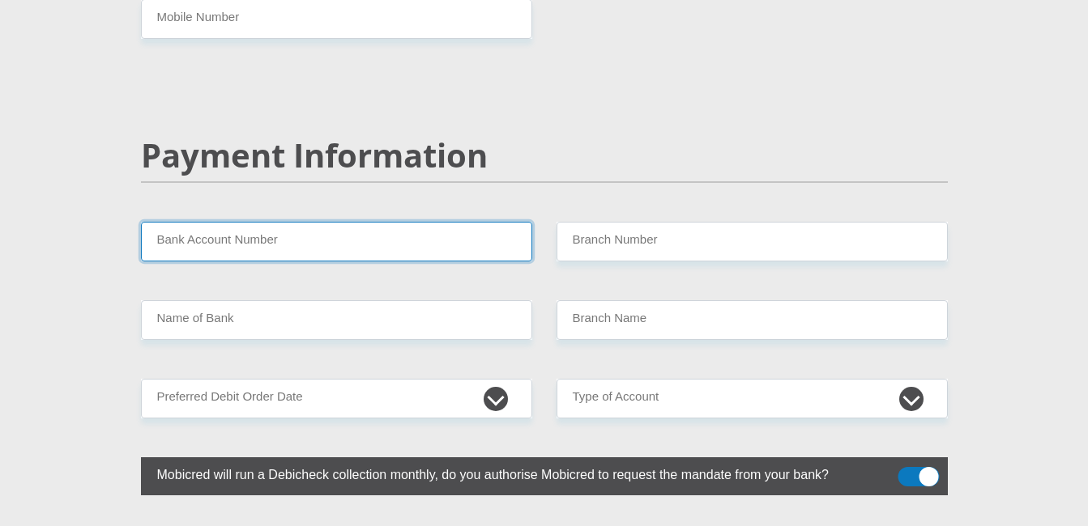
click at [454, 222] on input "Bank Account Number" at bounding box center [336, 242] width 391 height 40
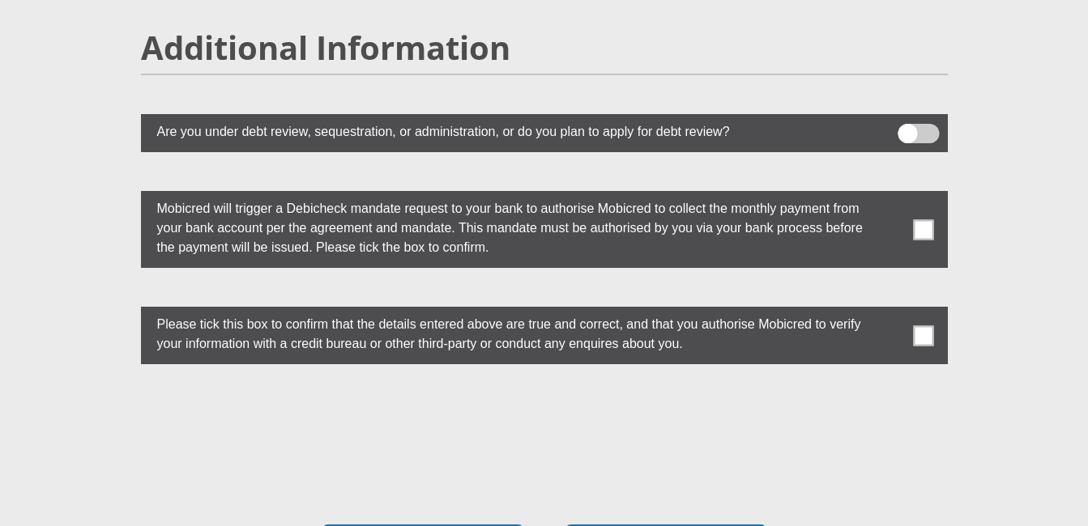
scroll to position [4369, 0]
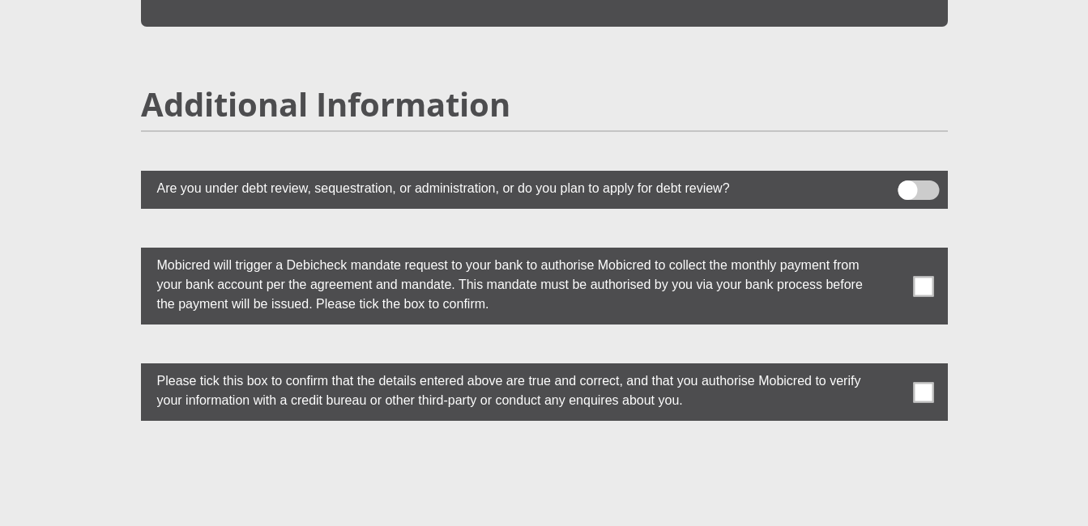
click at [926, 276] on span at bounding box center [923, 286] width 20 height 20
click at [891, 252] on input "checkbox" at bounding box center [891, 252] width 0 height 0
click at [931, 382] on span at bounding box center [923, 392] width 20 height 20
click at [891, 368] on input "checkbox" at bounding box center [891, 368] width 0 height 0
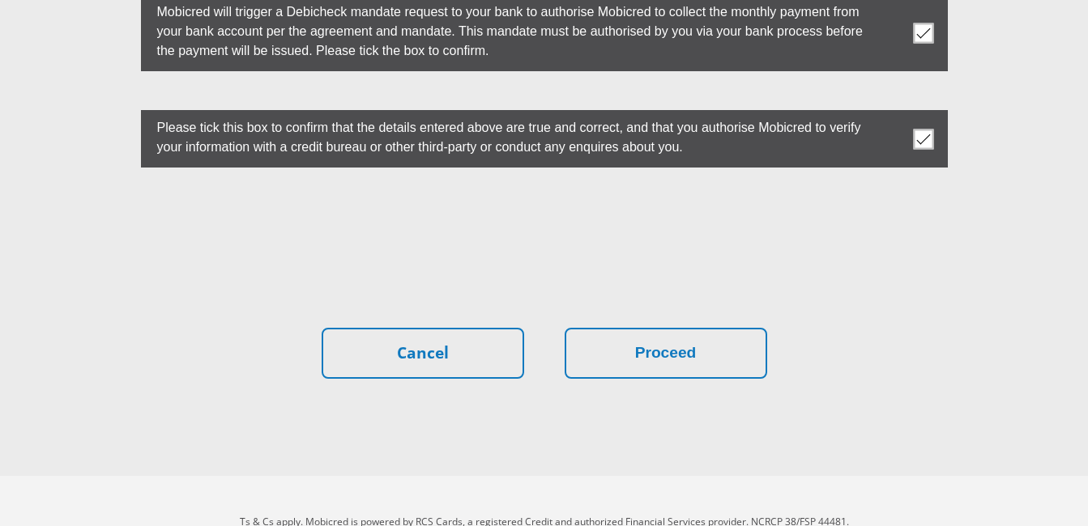
scroll to position [4629, 0]
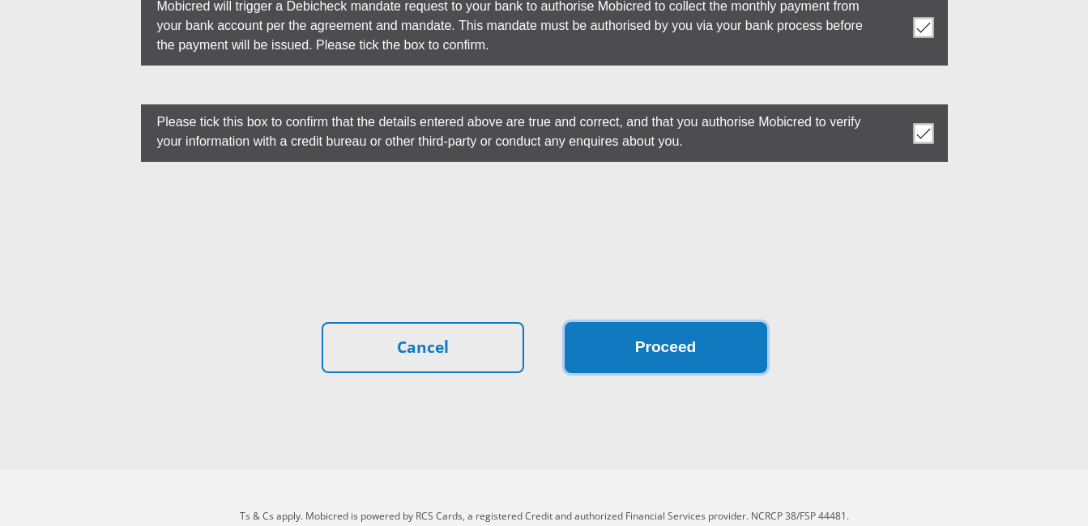
click at [737, 322] on button "Proceed" at bounding box center [665, 347] width 202 height 51
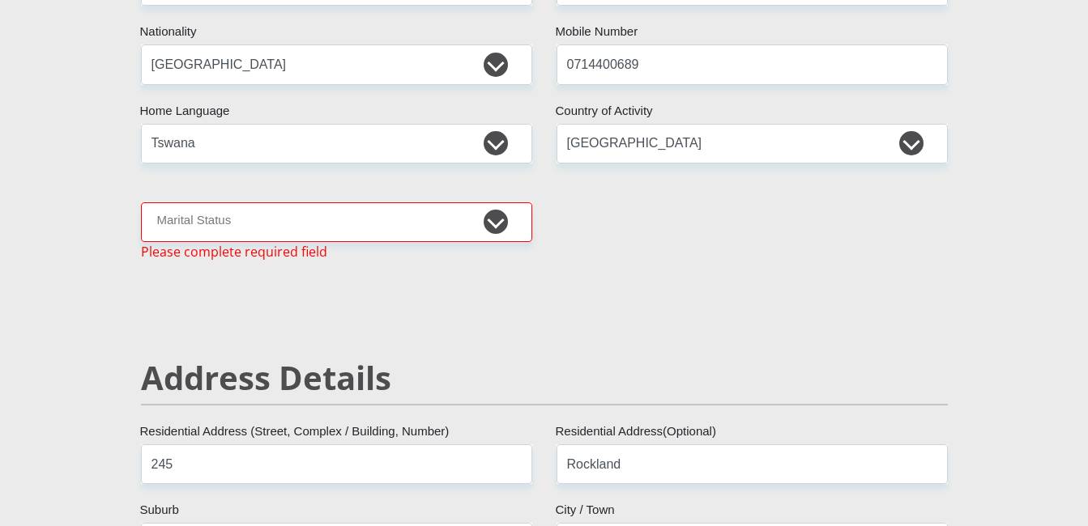
scroll to position [385, 0]
click at [435, 227] on select "Married ANC Single Divorced Widowed Married COP or Customary Law" at bounding box center [336, 223] width 391 height 40
select select "2"
click at [141, 203] on select "Married ANC Single Divorced Widowed Married COP or Customary Law" at bounding box center [336, 223] width 391 height 40
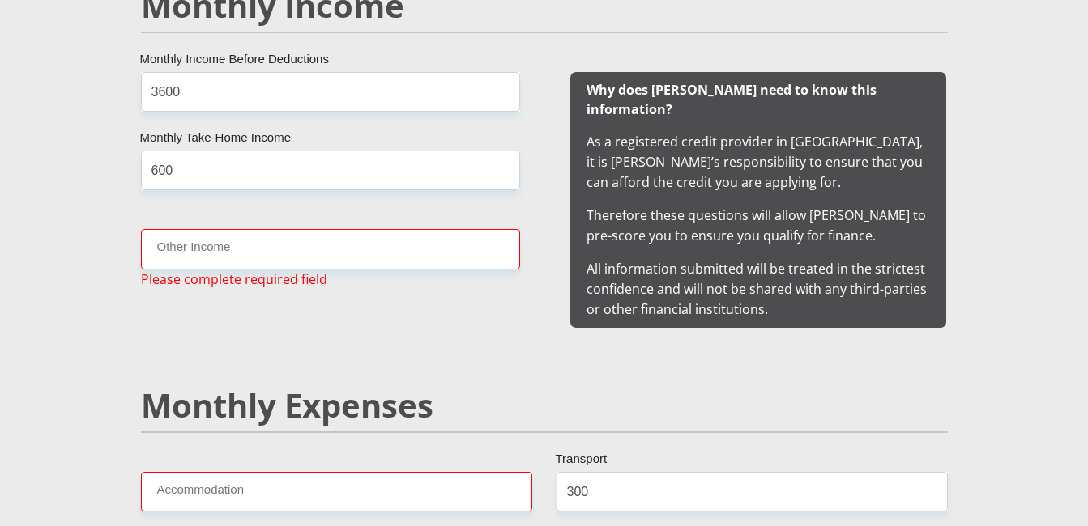
scroll to position [1584, 0]
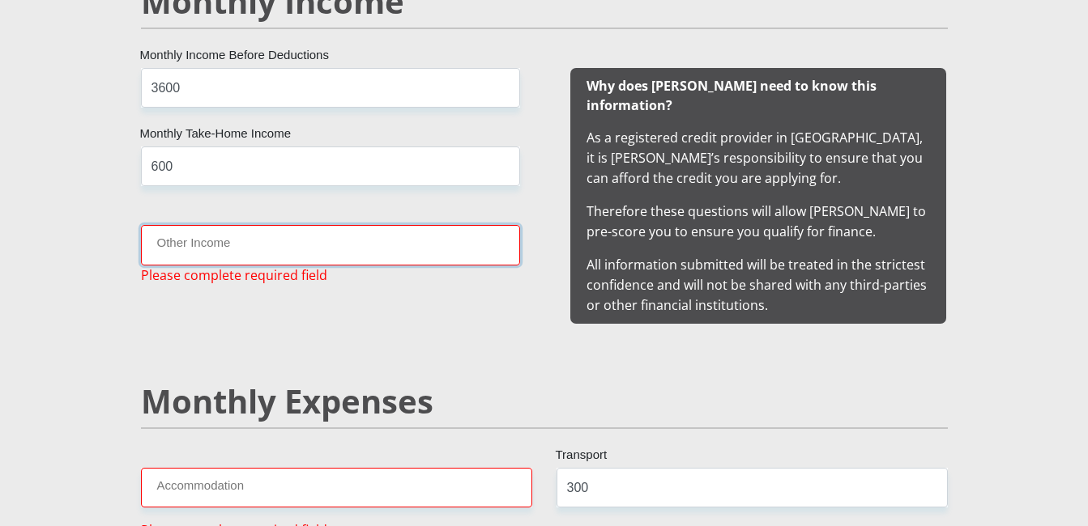
click at [267, 251] on input "Other Income" at bounding box center [330, 245] width 379 height 40
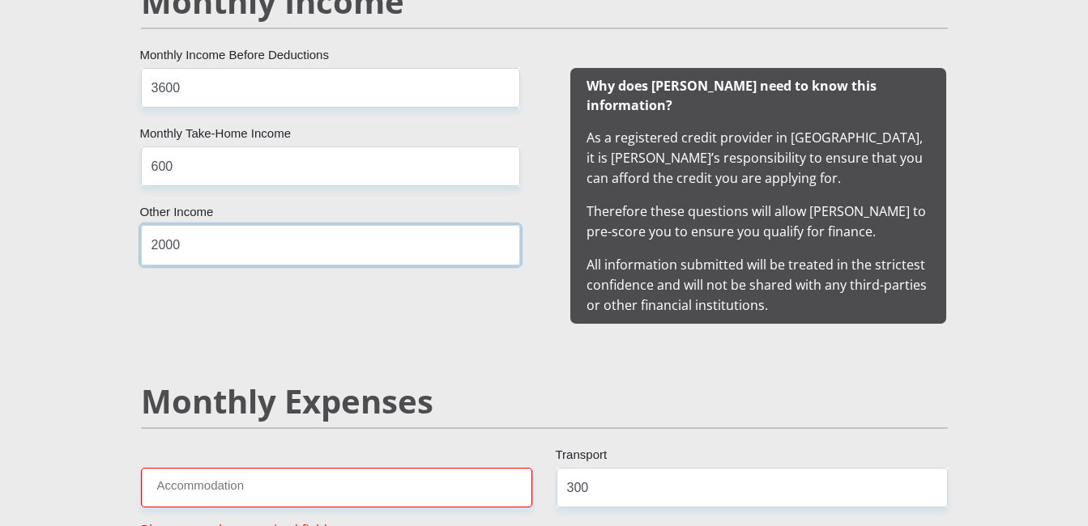
type input "2000"
click at [310, 283] on div "3600 Monthly Income Before Deductions 600 Monthly Take-Home Income 2000 Other I…" at bounding box center [331, 196] width 428 height 256
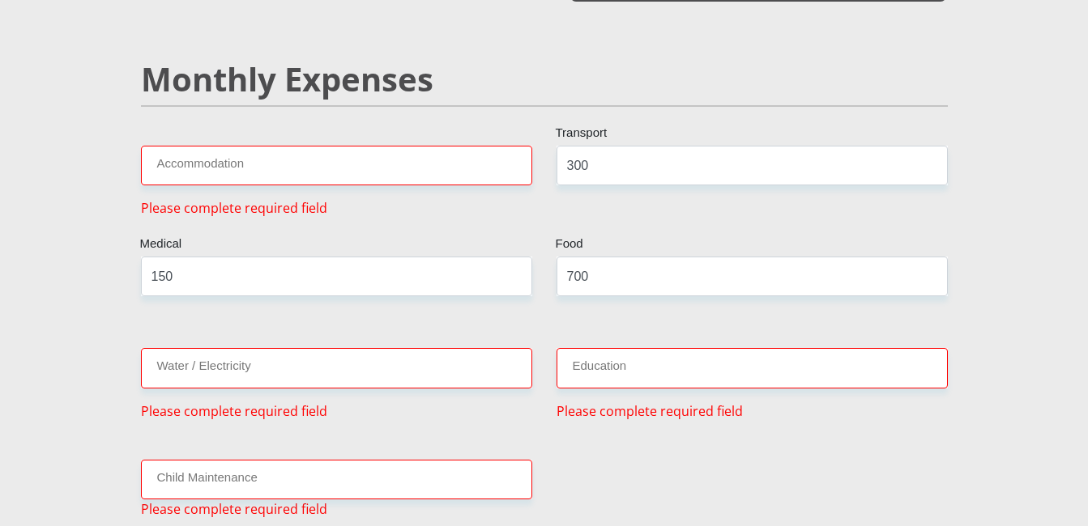
scroll to position [1908, 0]
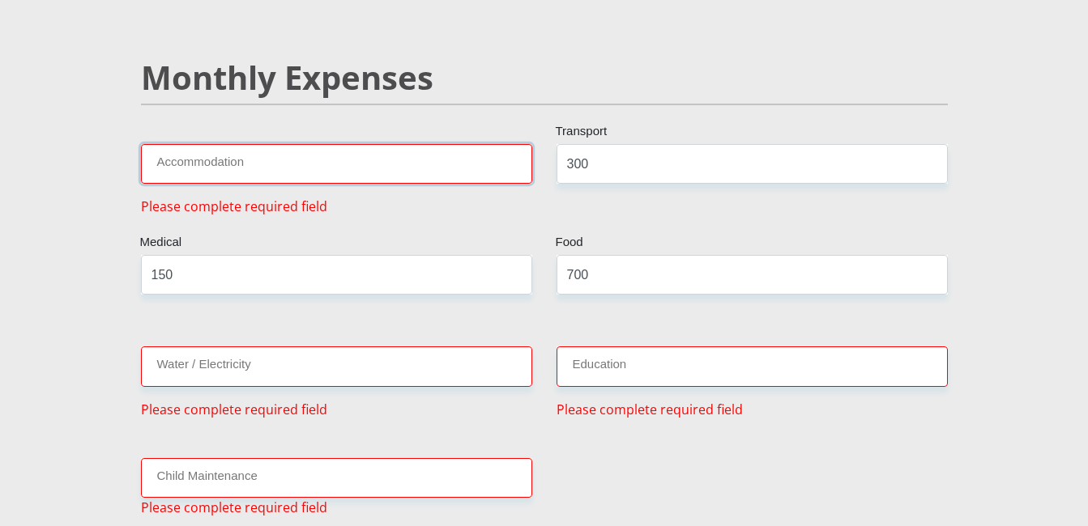
click at [386, 144] on input "Accommodation" at bounding box center [336, 164] width 391 height 40
click at [607, 357] on input "Education" at bounding box center [751, 367] width 391 height 40
click at [432, 144] on input "Accommodation" at bounding box center [336, 164] width 391 height 40
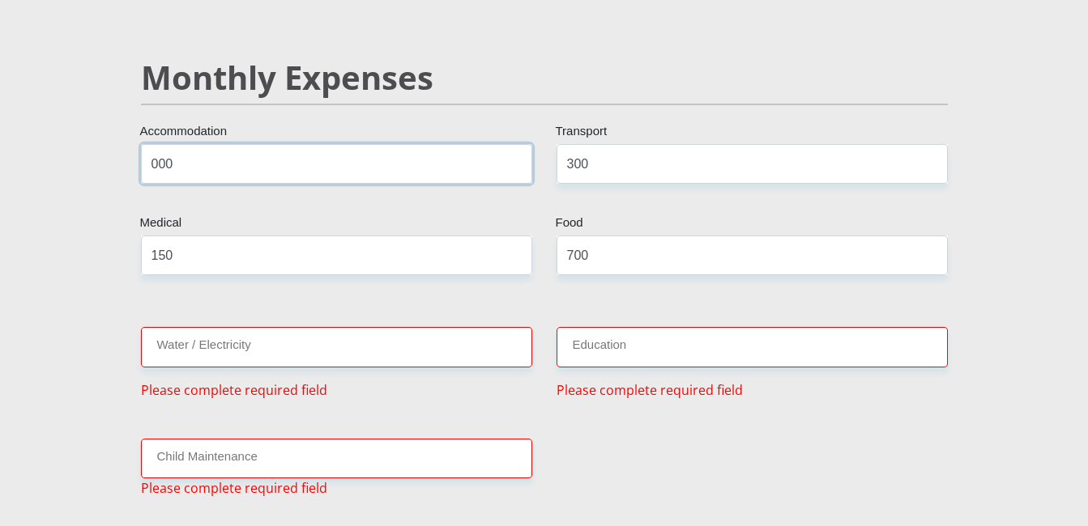
type input "000"
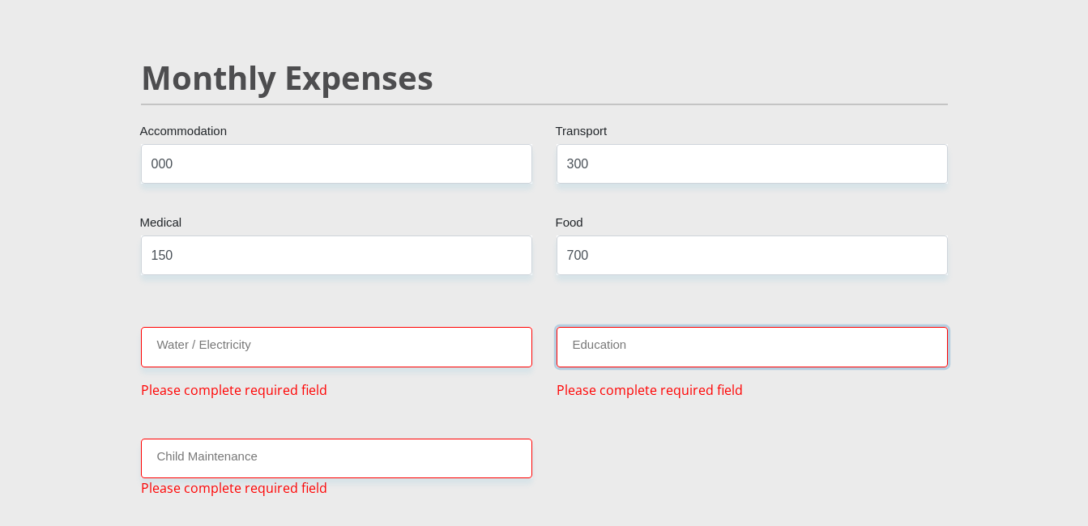
click at [595, 336] on input "Education" at bounding box center [751, 347] width 391 height 40
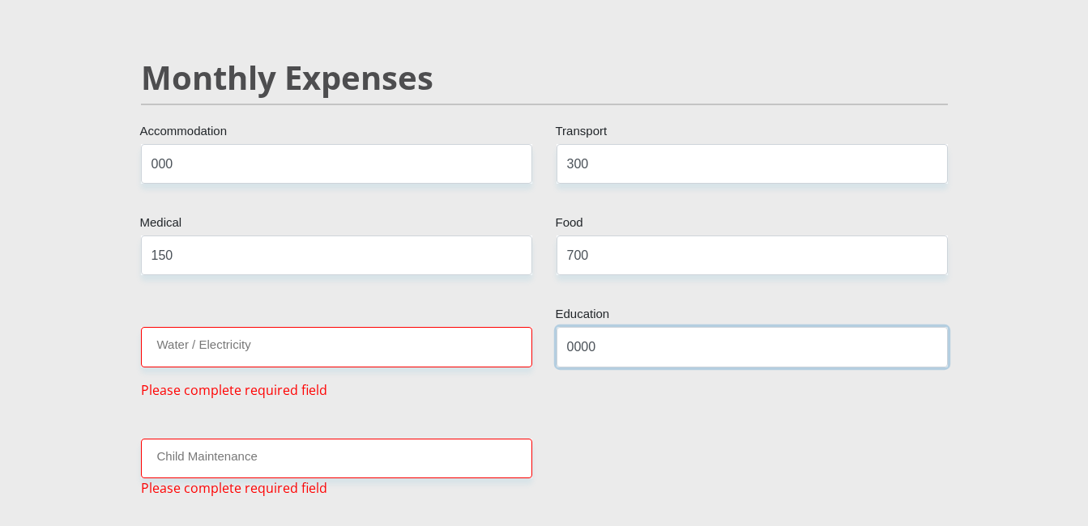
type input "0000"
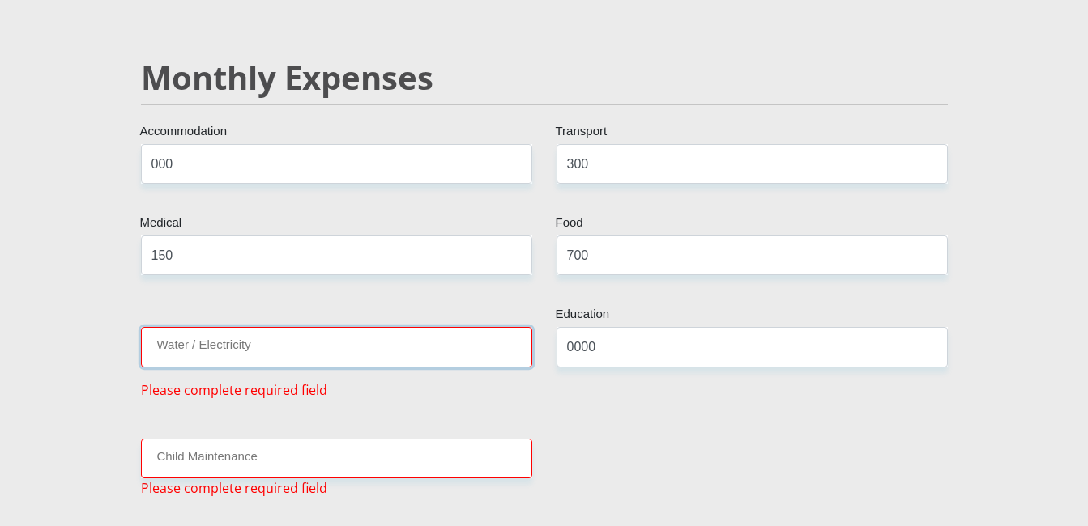
click at [462, 331] on input "Water / Electricity" at bounding box center [336, 347] width 391 height 40
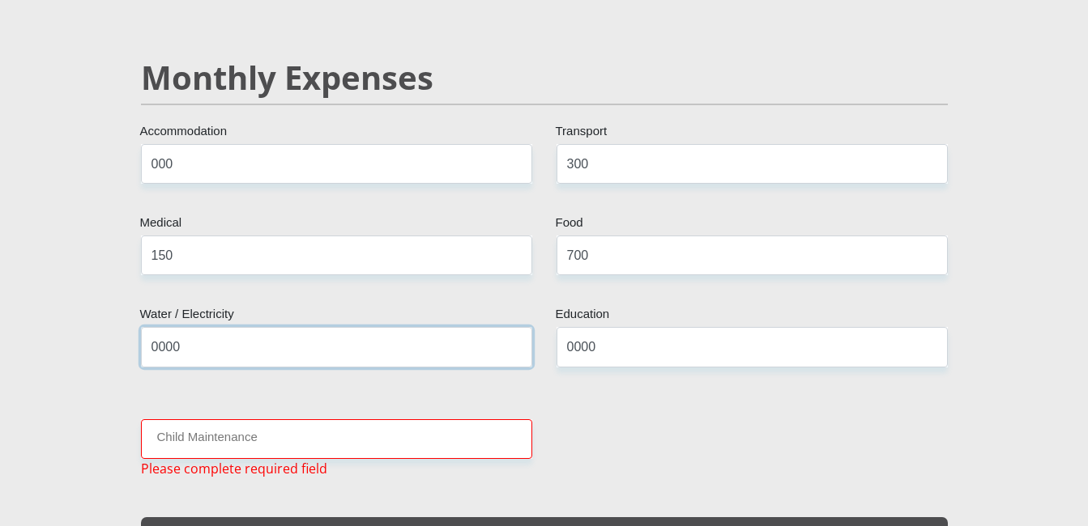
type input "0000"
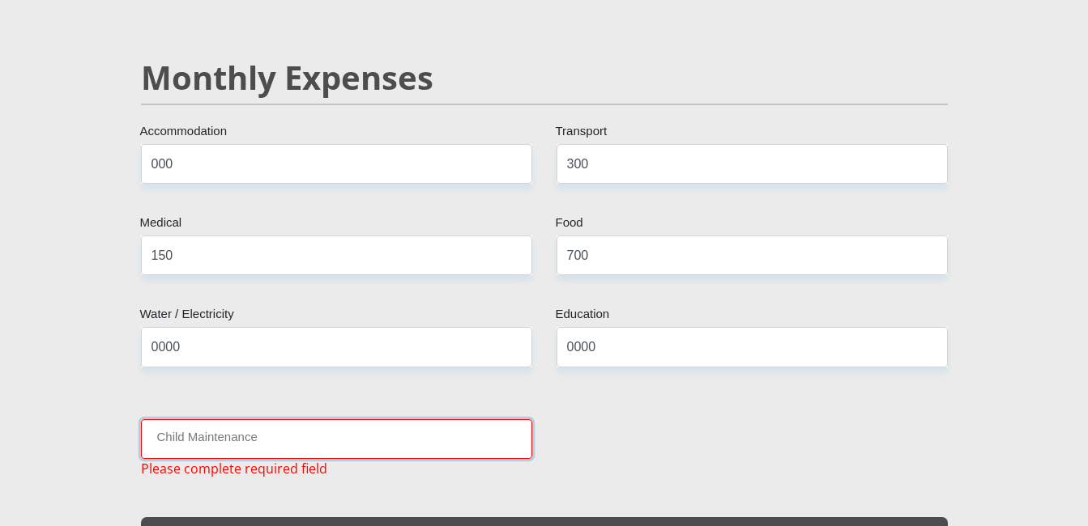
click at [432, 419] on input "Child Maintenance" at bounding box center [336, 439] width 391 height 40
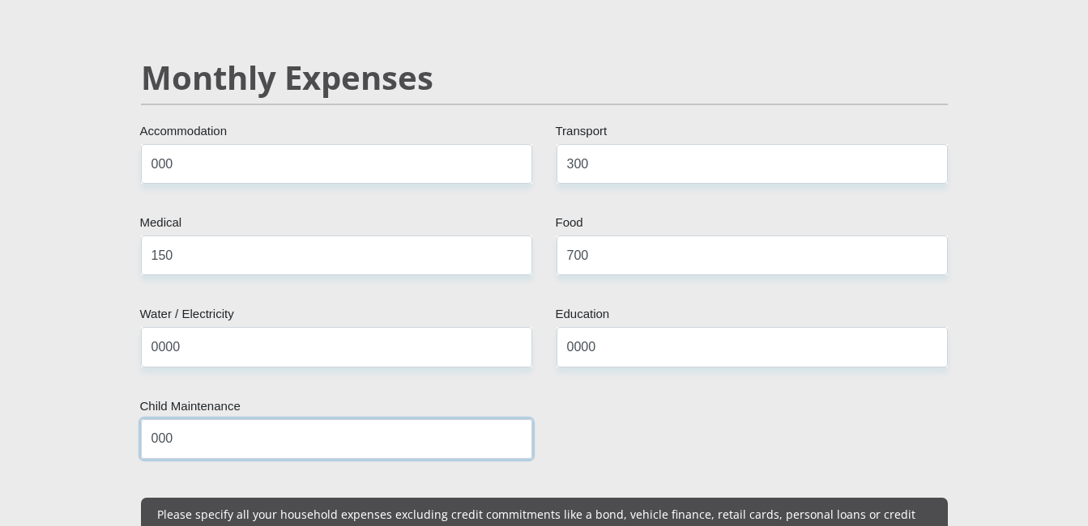
type input "0000"
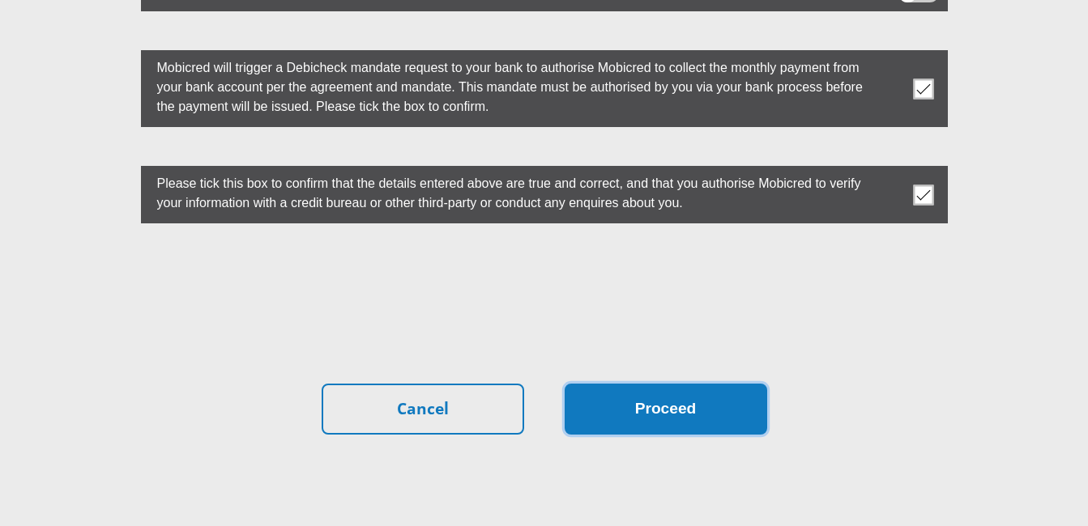
click at [743, 384] on button "Proceed" at bounding box center [665, 409] width 202 height 51
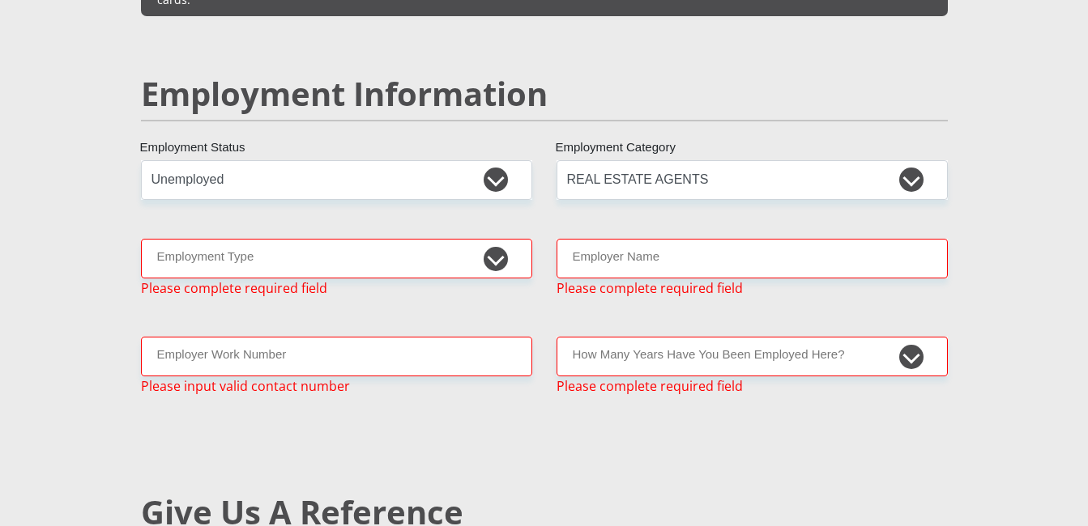
scroll to position [2439, 0]
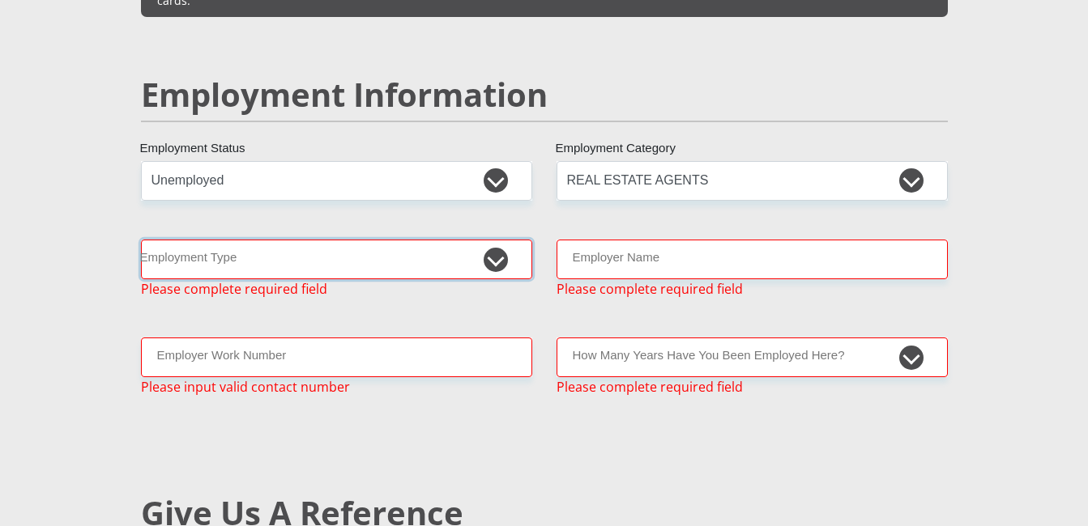
click at [457, 240] on select "College/Lecturer Craft Seller Creative Driver Executive Farmer Forces - Non Com…" at bounding box center [336, 260] width 391 height 40
select select "Pensioner"
click at [141, 240] on select "College/Lecturer Craft Seller Creative Driver Executive Farmer Forces - Non Com…" at bounding box center [336, 260] width 391 height 40
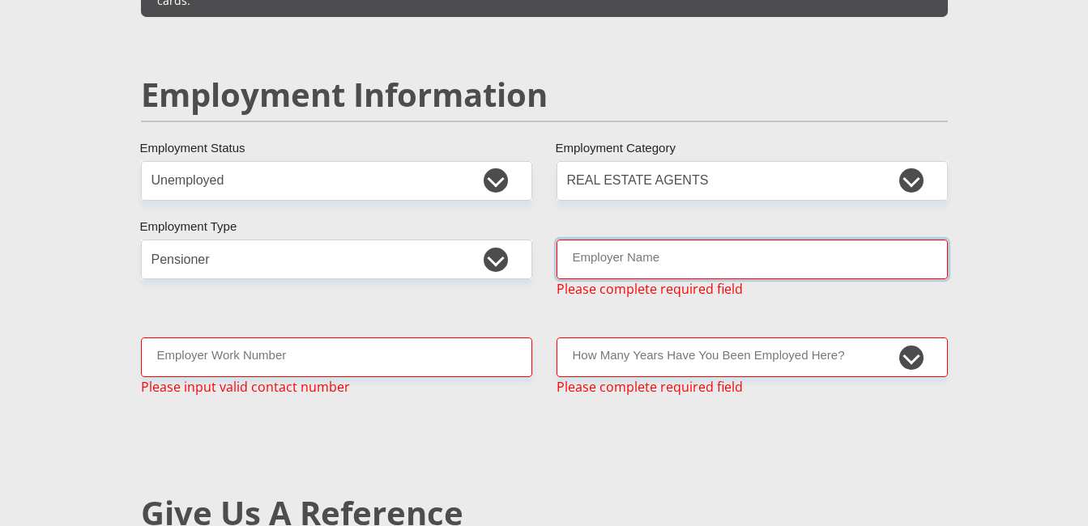
click at [602, 240] on input "Employer Name" at bounding box center [751, 260] width 391 height 40
type input "0714400689"
type input "Taolo"
type input "Modigedi"
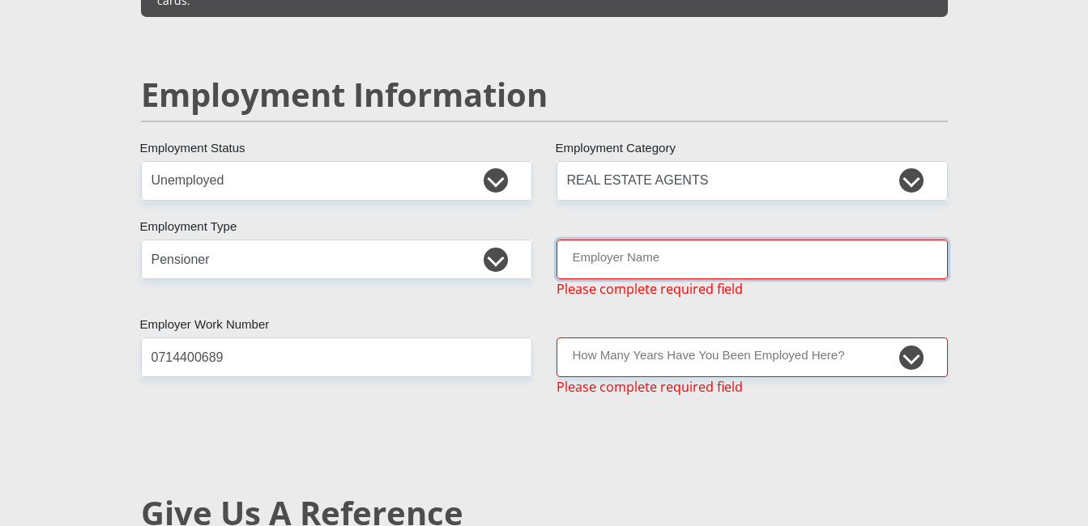
type input "DarkSkySecurityForcePTYLTD"
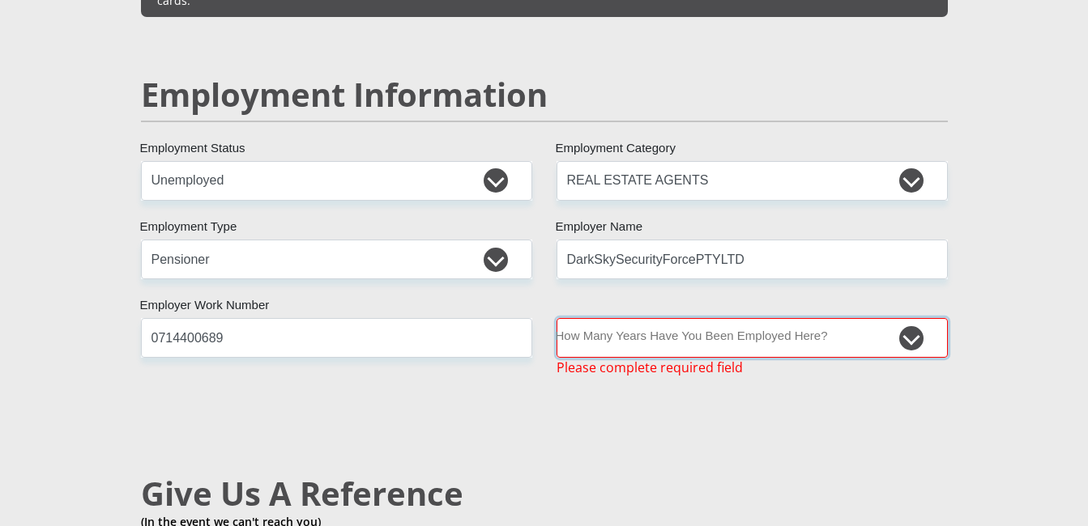
click at [845, 318] on select "less than 1 year 1-3 years 3-5 years 5+ years" at bounding box center [751, 338] width 391 height 40
select select "24"
click at [556, 318] on select "less than 1 year 1-3 years 3-5 years 5+ years" at bounding box center [751, 338] width 391 height 40
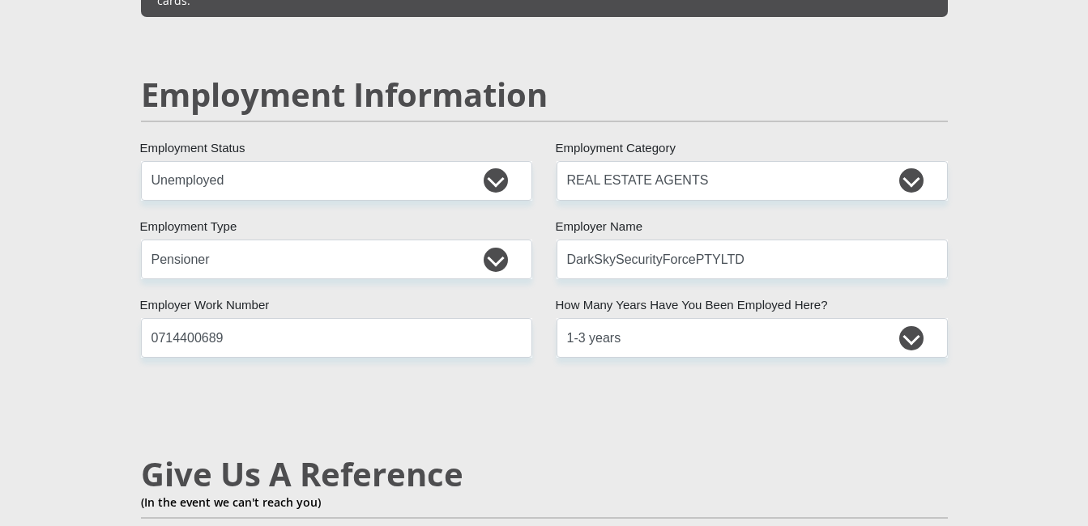
click at [925, 348] on div "Mr Ms Mrs Dr [PERSON_NAME] Title Taolo First Name Modigedi Surname 970817553408…" at bounding box center [544, 173] width 831 height 4677
drag, startPoint x: 1078, startPoint y: 279, endPoint x: 1088, endPoint y: 355, distance: 77.5
click at [1087, 355] on html "Personal Details Mr Ms Mrs Dr [PERSON_NAME] Title Taolo First Name Modigedi Sur…" at bounding box center [544, 186] width 1088 height 5250
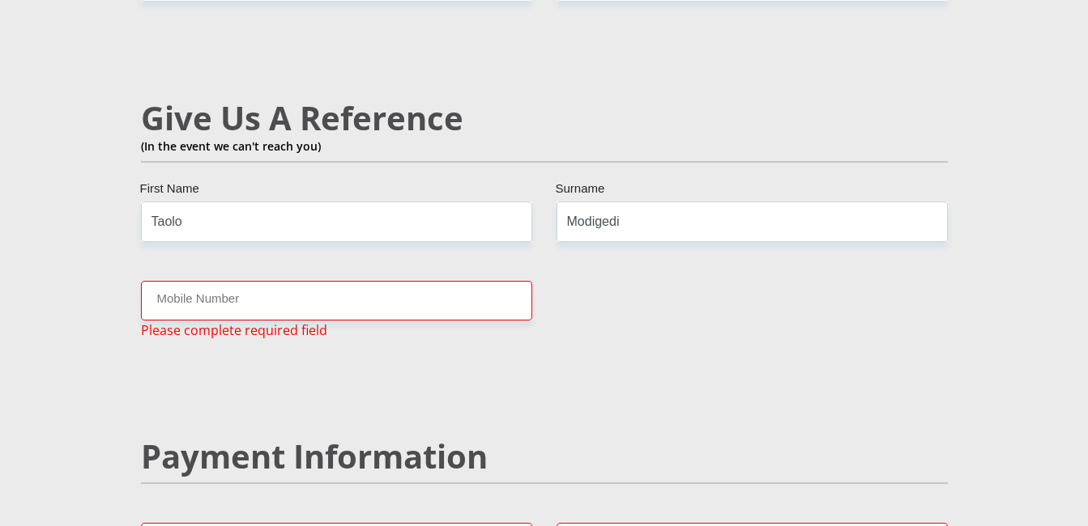
scroll to position [2828, 0]
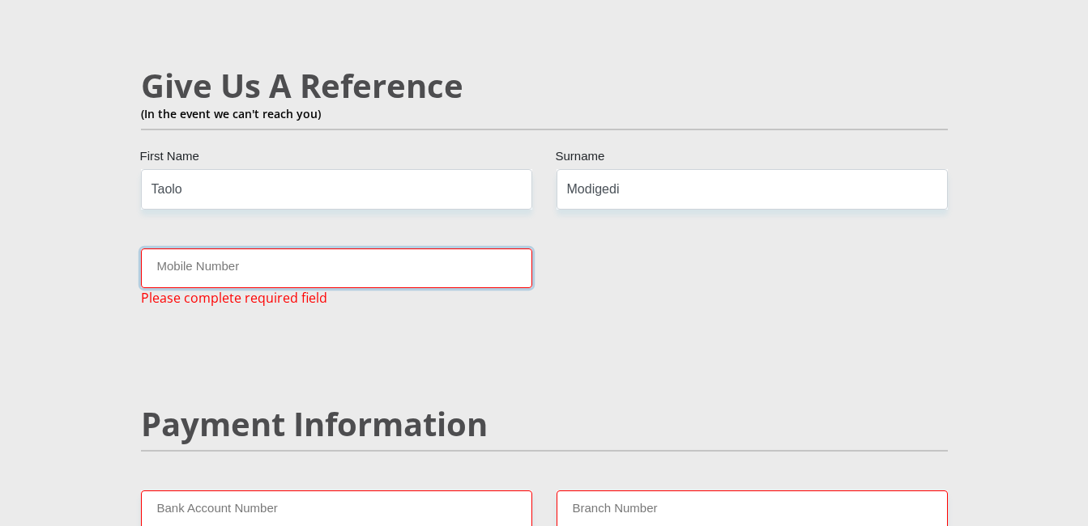
click at [415, 249] on input "Mobile Number" at bounding box center [336, 269] width 391 height 40
type input "0714400689"
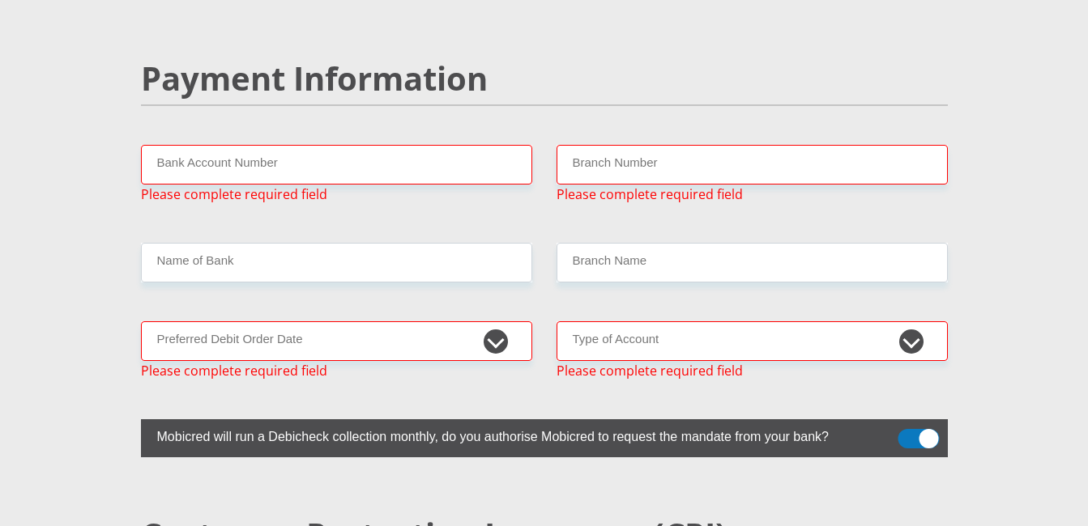
scroll to position [3146, 0]
